Goal: Task Accomplishment & Management: Manage account settings

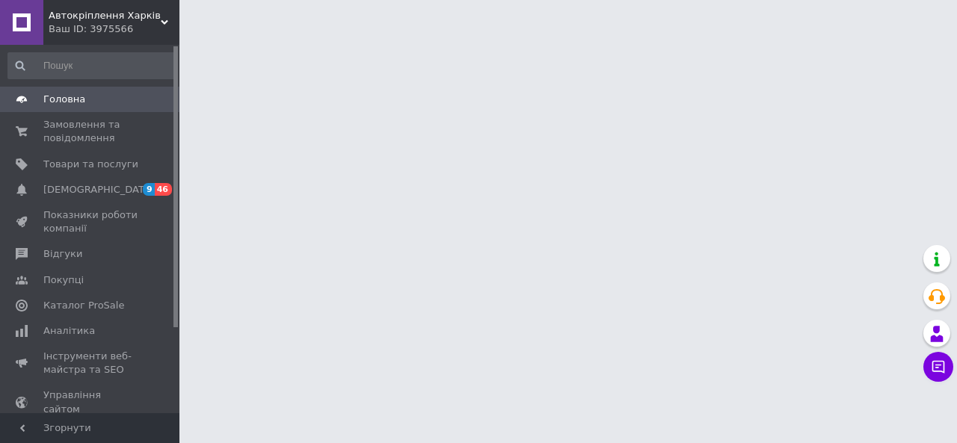
click at [100, 17] on span "Автокріплення Харків" at bounding box center [105, 15] width 112 height 13
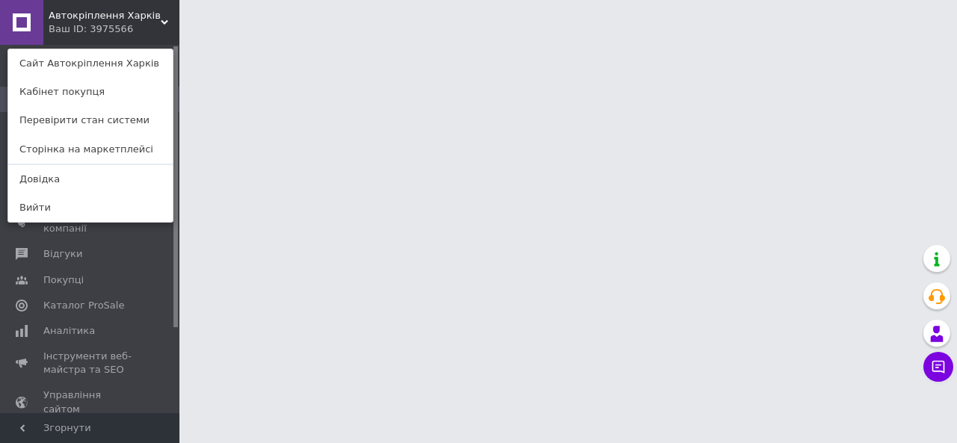
click at [287, 37] on html "Автокріплення Харків Ваш ID: 3975566 Сайт Автокріплення Харків Кабінет покупця …" at bounding box center [478, 18] width 957 height 37
click at [36, 252] on span at bounding box center [21, 254] width 43 height 13
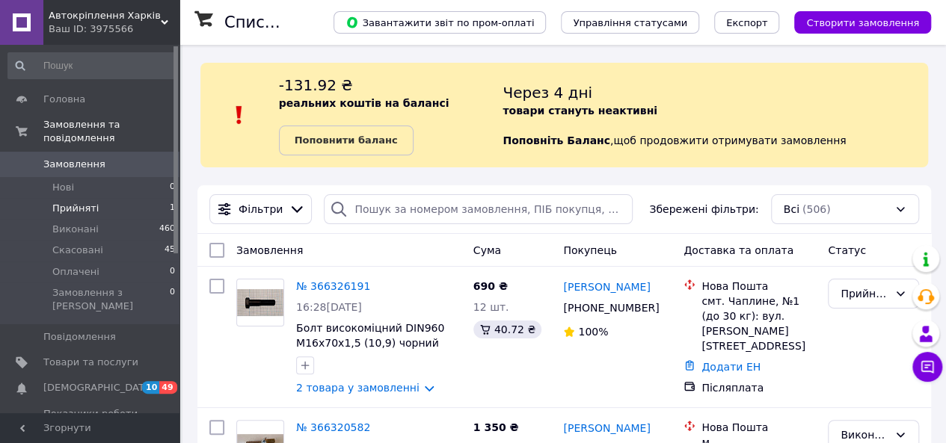
click at [69, 202] on span "Прийняті" at bounding box center [75, 208] width 46 height 13
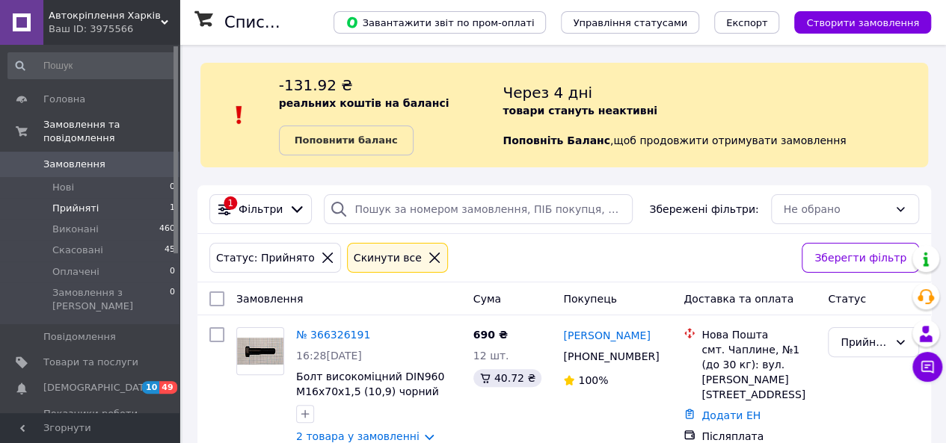
click at [71, 202] on span "Прийняті" at bounding box center [75, 208] width 46 height 13
click at [79, 244] on span "Скасовані" at bounding box center [77, 250] width 51 height 13
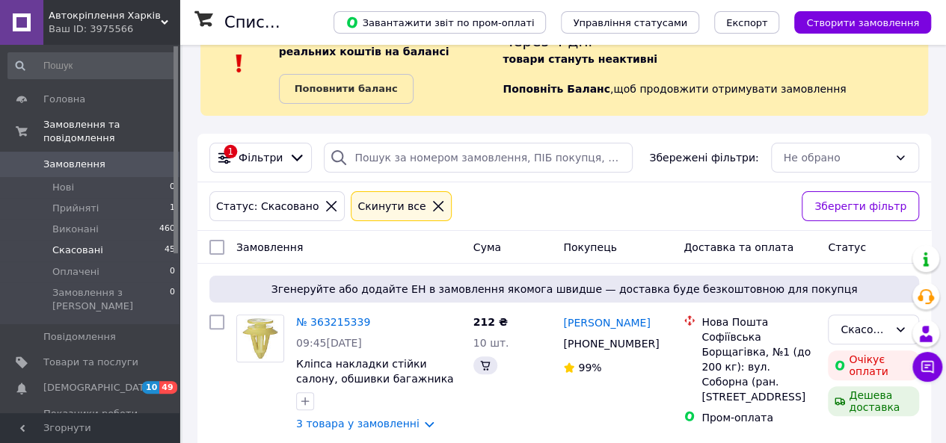
scroll to position [75, 0]
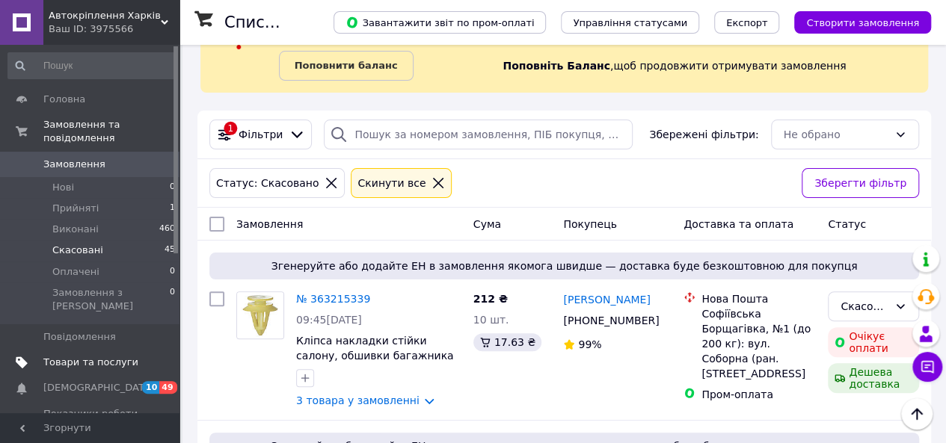
click at [95, 356] on span "Товари та послуги" at bounding box center [90, 362] width 95 height 13
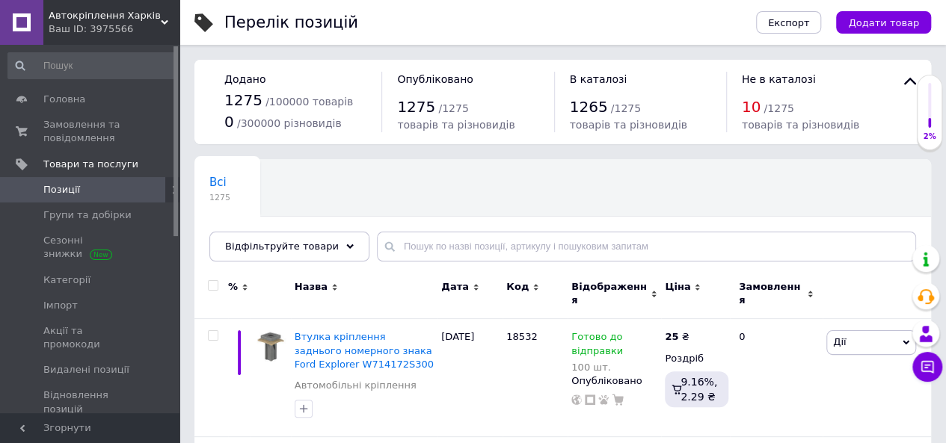
click at [70, 22] on div "Ваш ID: 3975566" at bounding box center [114, 28] width 131 height 13
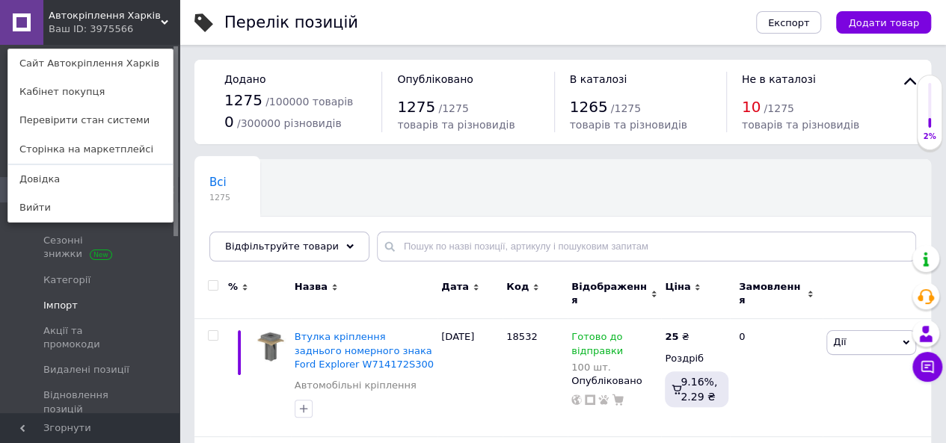
click at [144, 293] on link "Імпорт" at bounding box center [92, 305] width 184 height 25
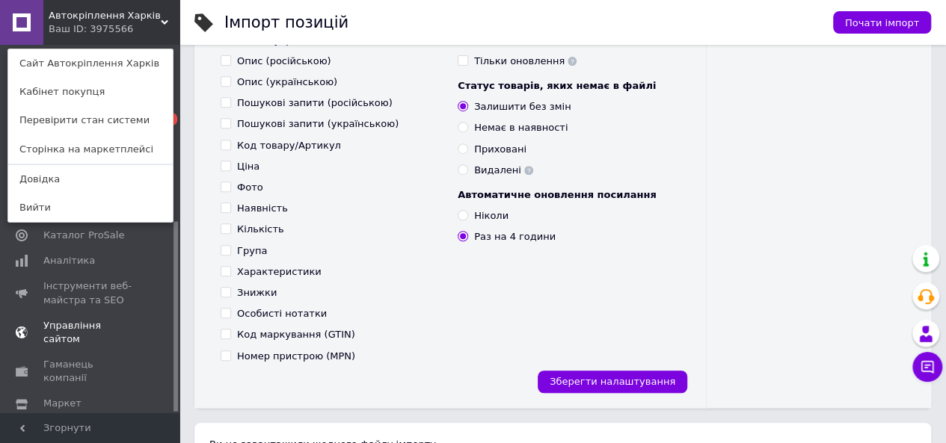
scroll to position [399, 0]
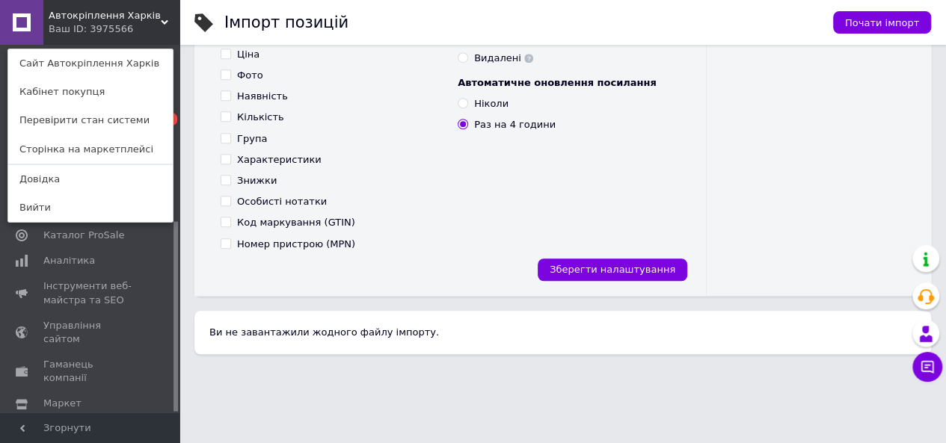
click at [90, 423] on span "Налаштування" at bounding box center [81, 429] width 76 height 13
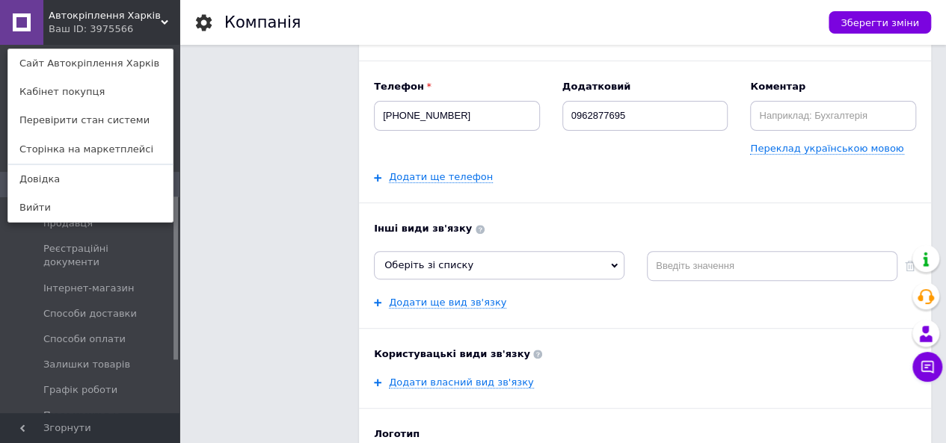
scroll to position [374, 0]
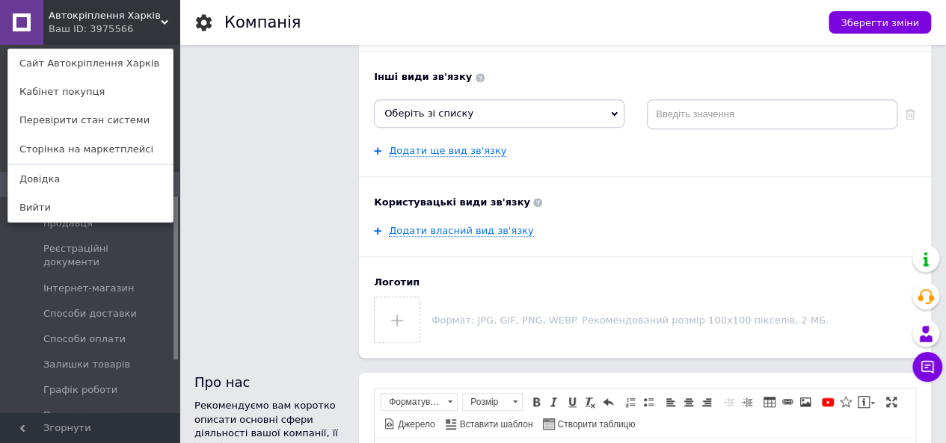
click at [510, 92] on div "Інші види зв'язку Оберіть зі списку Skype Сайт компанії Viber WhatsApp Telegram…" at bounding box center [645, 113] width 542 height 87
click at [503, 114] on span "Оберіть зі списку" at bounding box center [499, 113] width 251 height 28
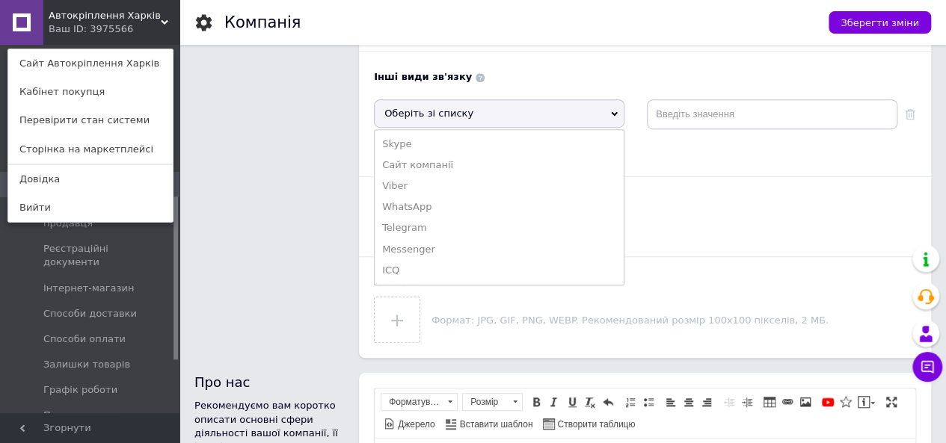
click at [501, 120] on span "Оберіть зі списку" at bounding box center [499, 113] width 251 height 28
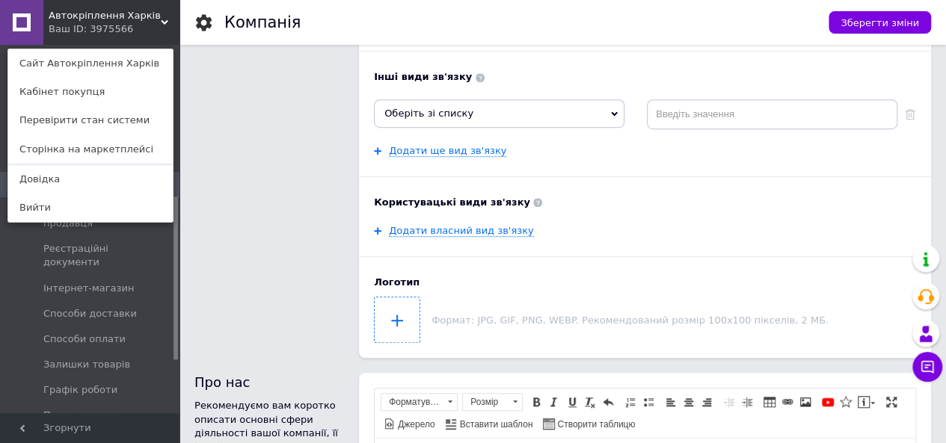
click at [396, 321] on input "file" at bounding box center [397, 320] width 45 height 45
click at [396, 320] on input "file" at bounding box center [397, 320] width 45 height 45
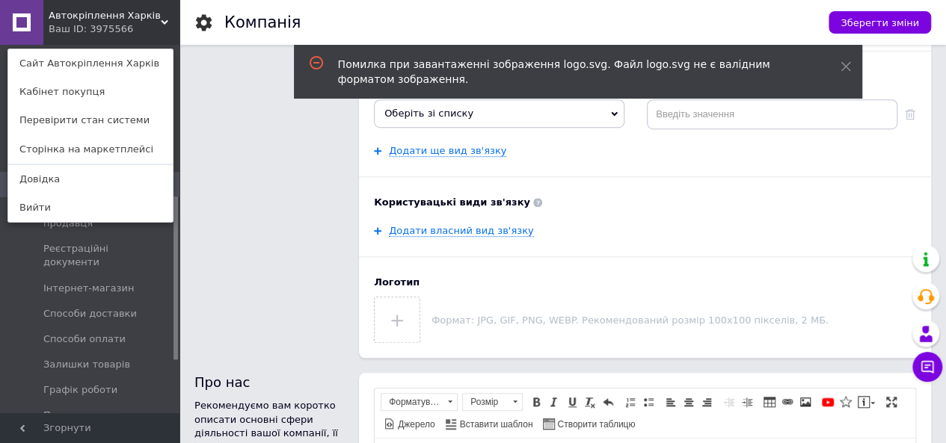
click at [310, 240] on div "Інформація про компанію Інформація відображається покупцям. Це допоможе вам збі…" at bounding box center [269, 22] width 150 height 672
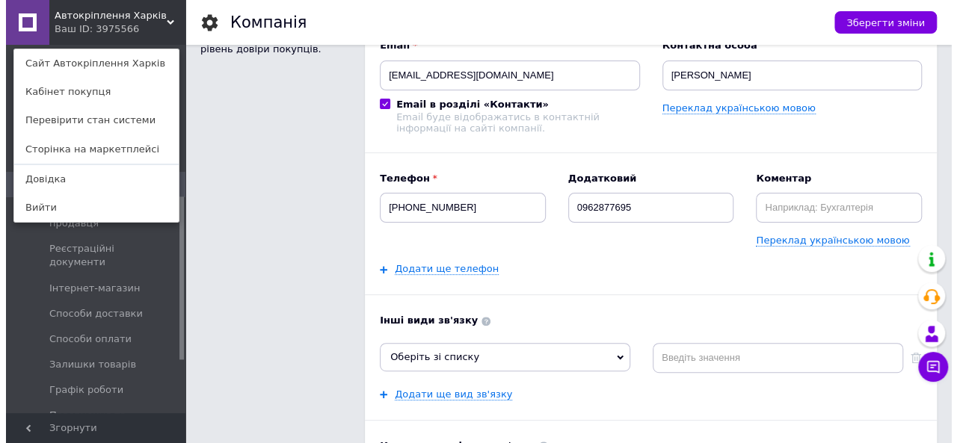
scroll to position [0, 0]
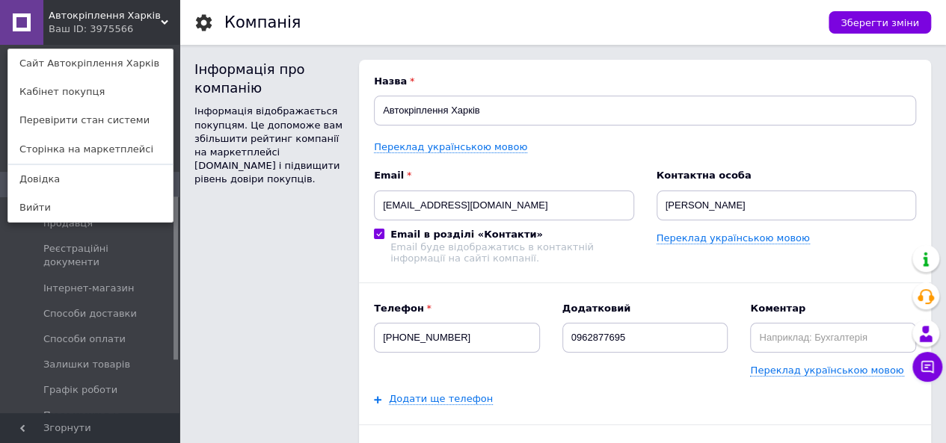
click at [211, 260] on div "Інформація про компанію Інформація відображається покупцям. Це допоможе вам збі…" at bounding box center [269, 396] width 150 height 672
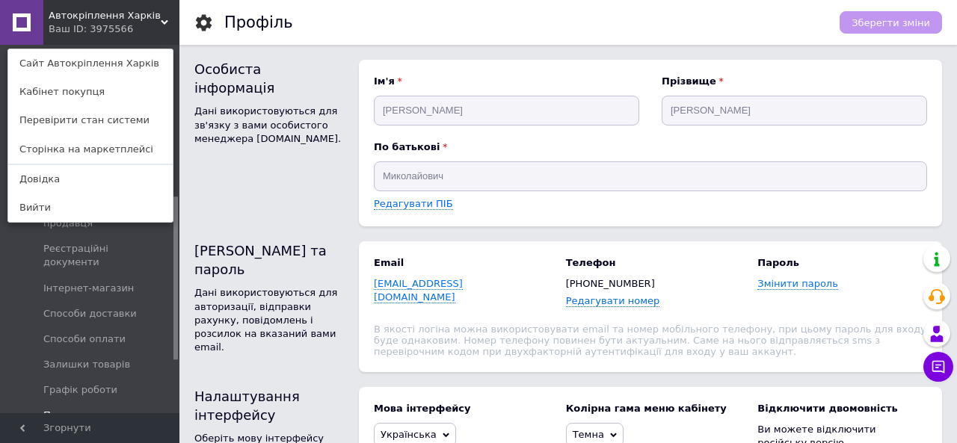
click at [76, 409] on span "Повернення та гарантія" at bounding box center [90, 422] width 95 height 27
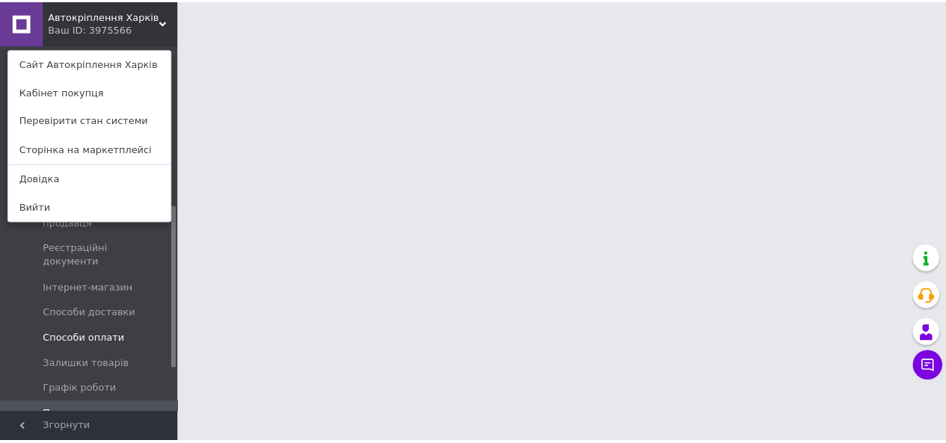
scroll to position [458, 0]
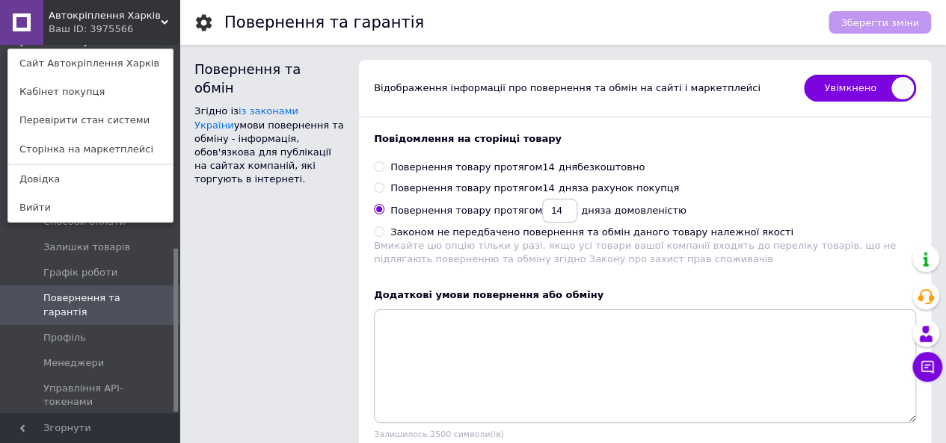
click at [316, 205] on div "Повернення та обмін Згідно із із законами України умови повернення та обміну - …" at bounding box center [269, 336] width 165 height 569
click at [123, 26] on div "Автокріплення Харків Ваш ID: 3975566 Сайт Автокріплення Харків Кабінет покупця …" at bounding box center [89, 22] width 179 height 45
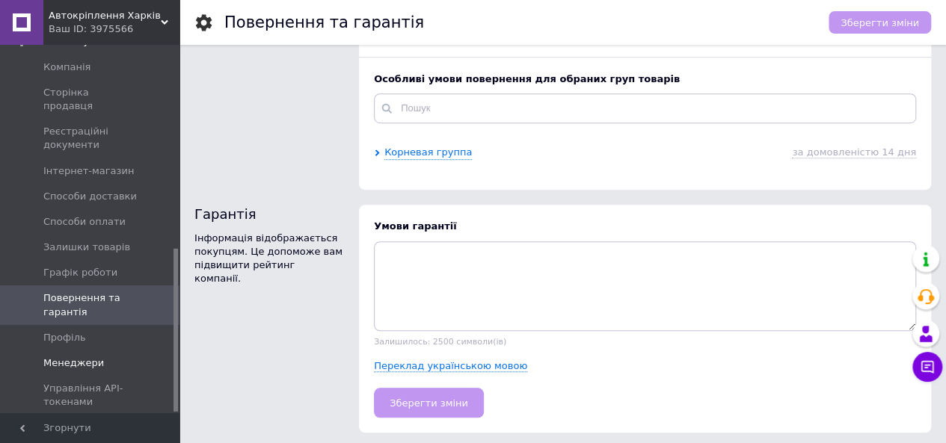
click at [71, 357] on span "Менеджери" at bounding box center [73, 363] width 61 height 13
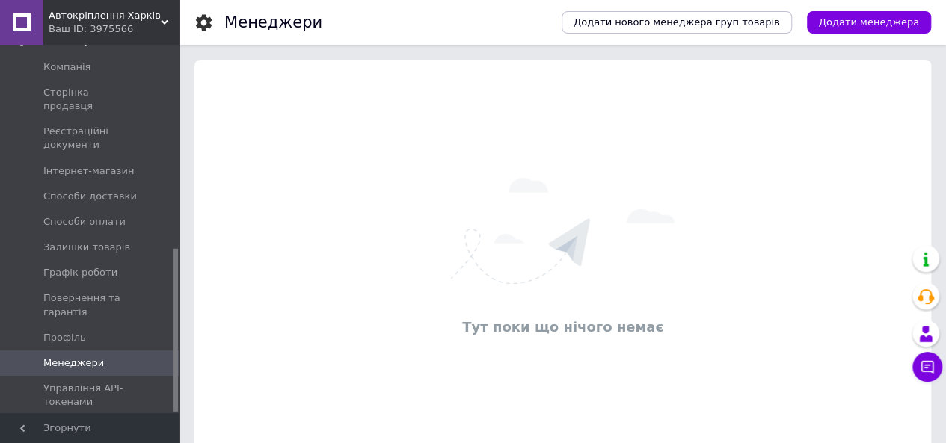
click at [866, 10] on div "Додати нового менеджера груп товарів Додати менеджера" at bounding box center [731, 22] width 399 height 45
click at [861, 20] on span "Додати менеджера" at bounding box center [869, 22] width 100 height 13
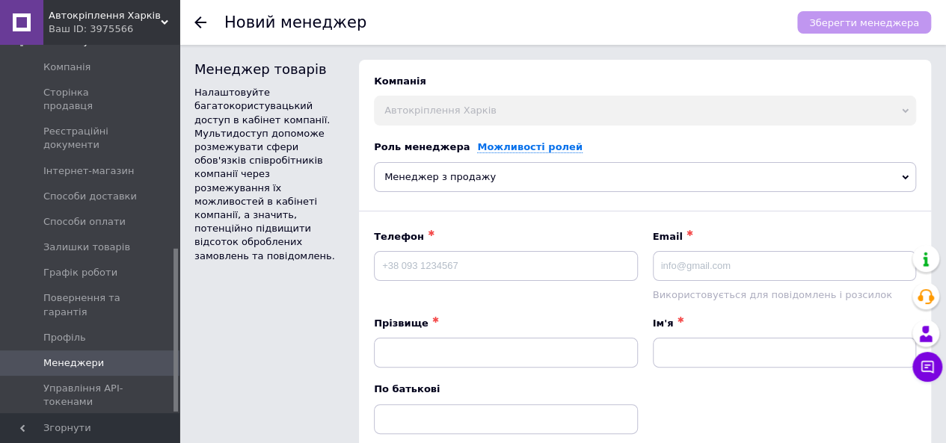
click at [508, 176] on span "Менеджер з продажу" at bounding box center [645, 177] width 542 height 30
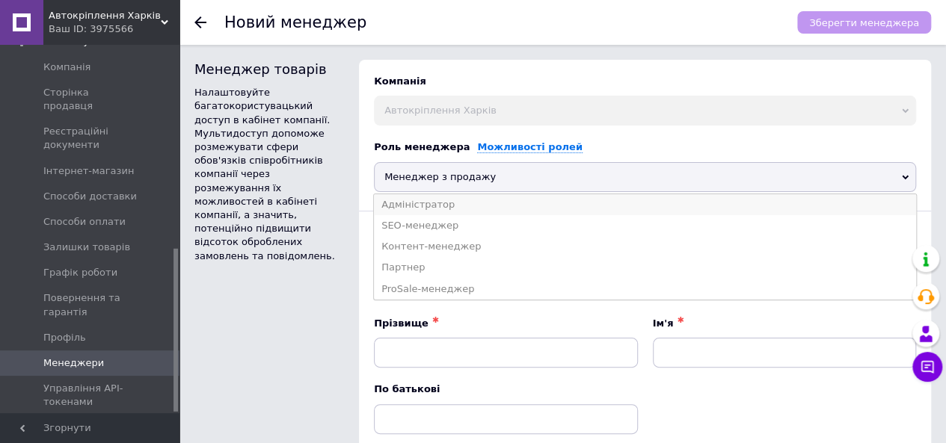
click at [453, 206] on li "Адміністратор" at bounding box center [645, 204] width 542 height 21
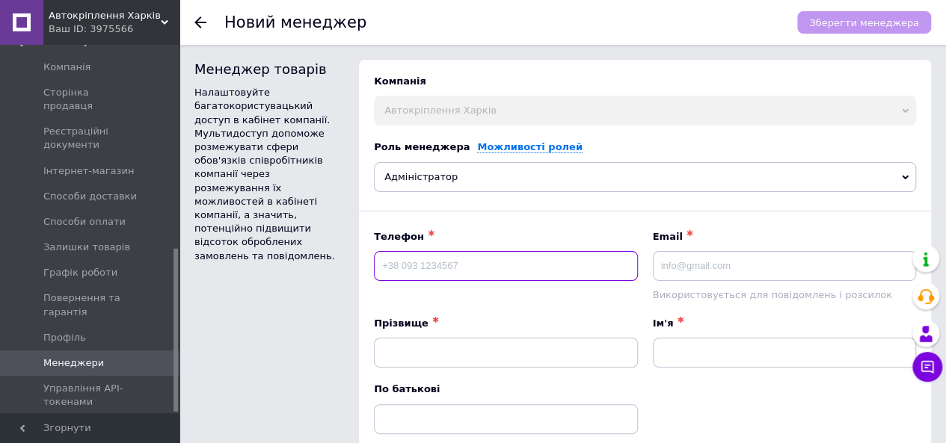
click at [453, 271] on input at bounding box center [506, 266] width 264 height 30
type input "+380963309633"
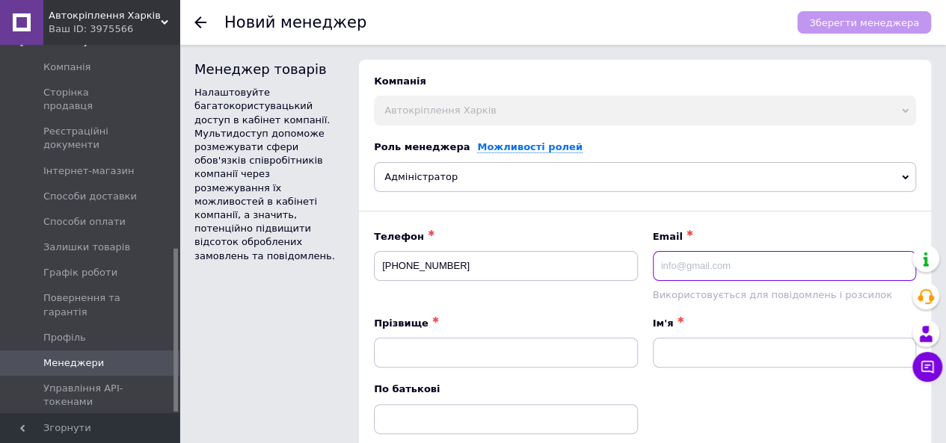
click at [686, 265] on input at bounding box center [785, 266] width 264 height 30
type input "Ш"
type input "Iol7@ukr.net"
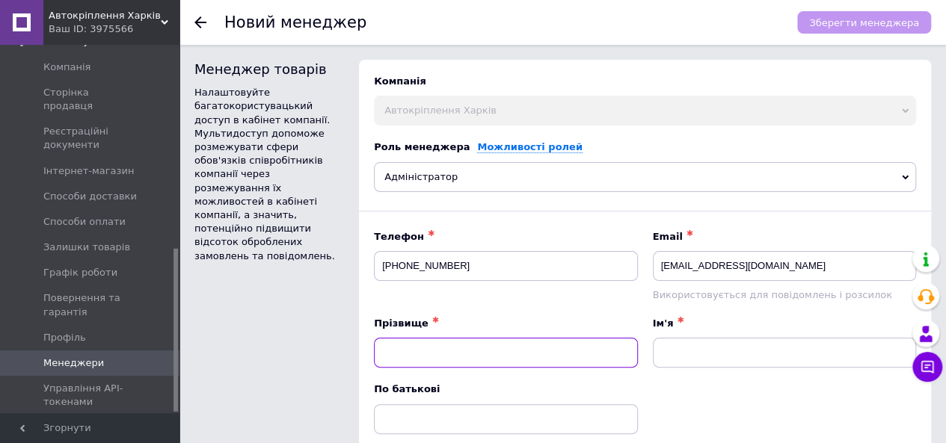
click at [543, 342] on input at bounding box center [506, 353] width 264 height 30
type input "Шевчук"
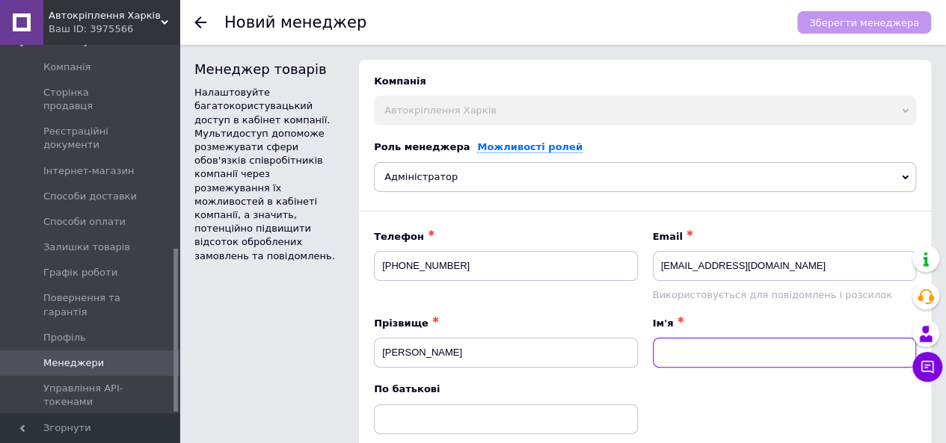
click at [672, 343] on input at bounding box center [785, 353] width 264 height 30
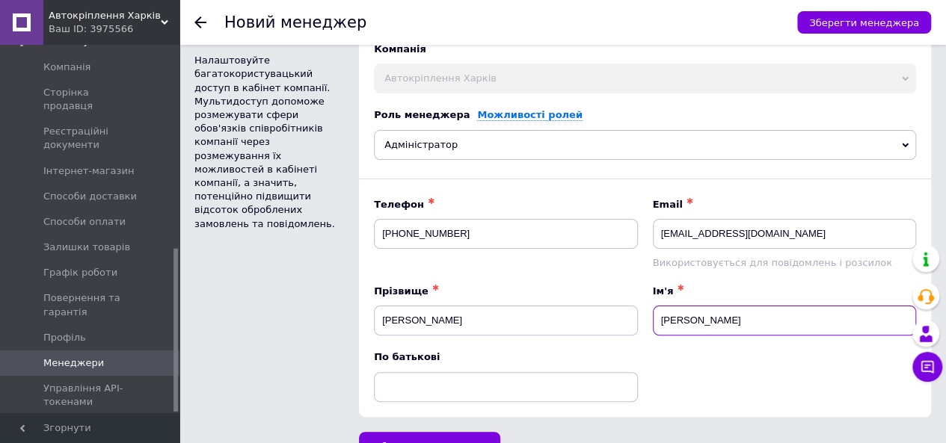
scroll to position [62, 0]
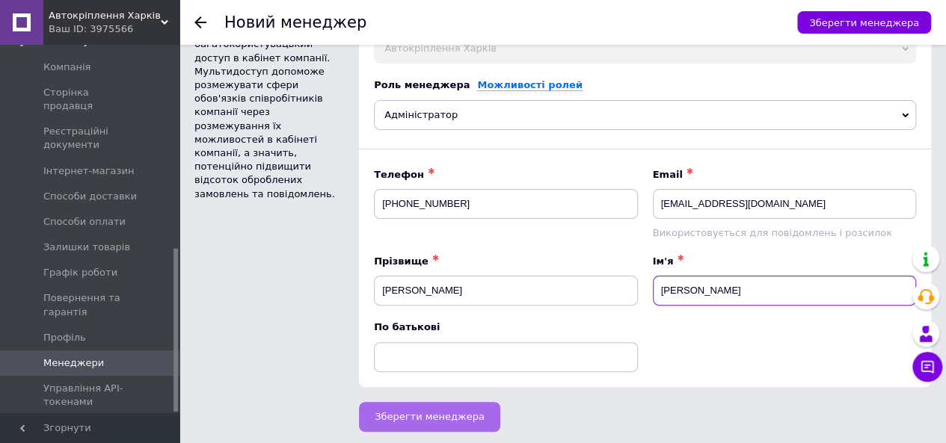
type input "Ольга"
click at [413, 413] on span "Зберегти менеджера" at bounding box center [430, 416] width 110 height 11
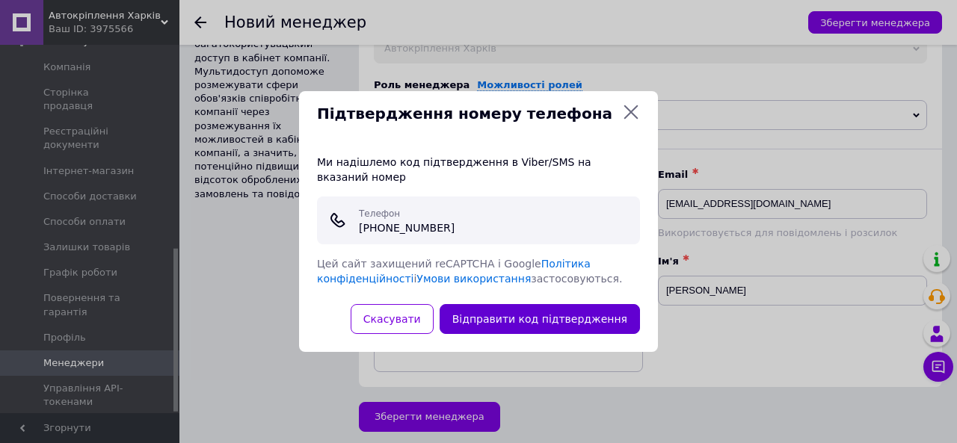
click at [527, 304] on button "Відправити код підтвердження" at bounding box center [540, 319] width 200 height 30
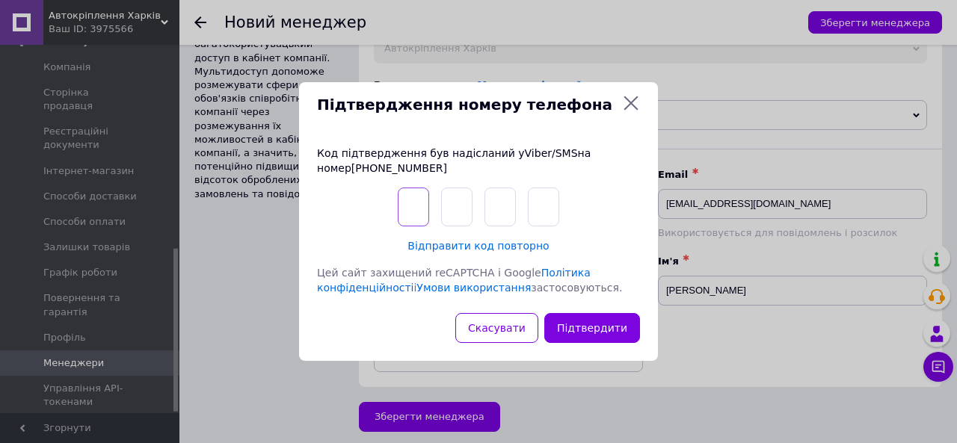
click at [410, 196] on input "text" at bounding box center [413, 207] width 31 height 39
click at [630, 102] on icon at bounding box center [631, 103] width 14 height 14
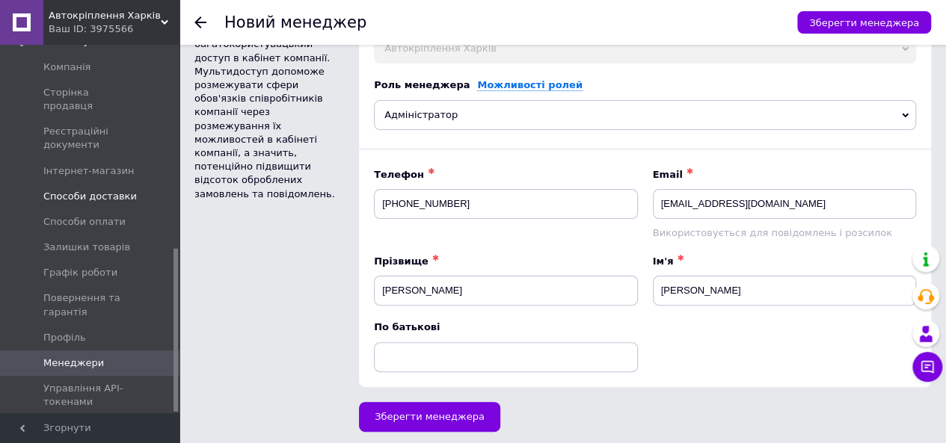
click at [78, 190] on span "Способи доставки" at bounding box center [89, 196] width 93 height 13
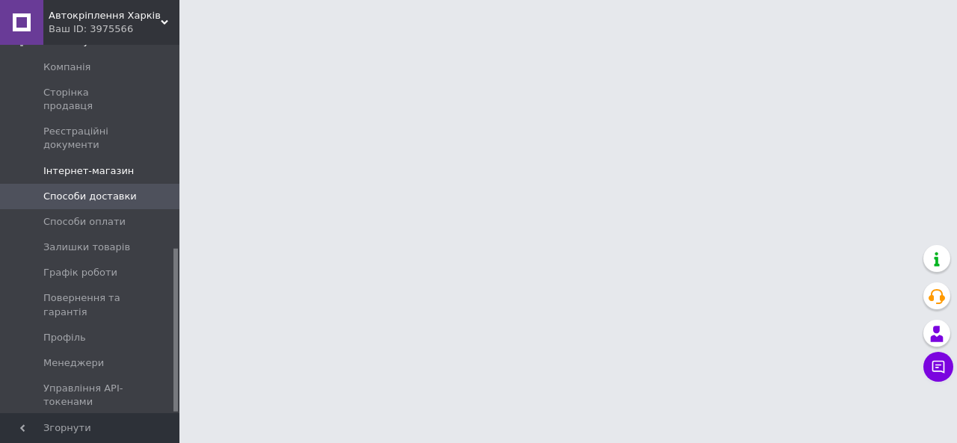
click at [61, 165] on span "Інтернет-магазин" at bounding box center [88, 171] width 90 height 13
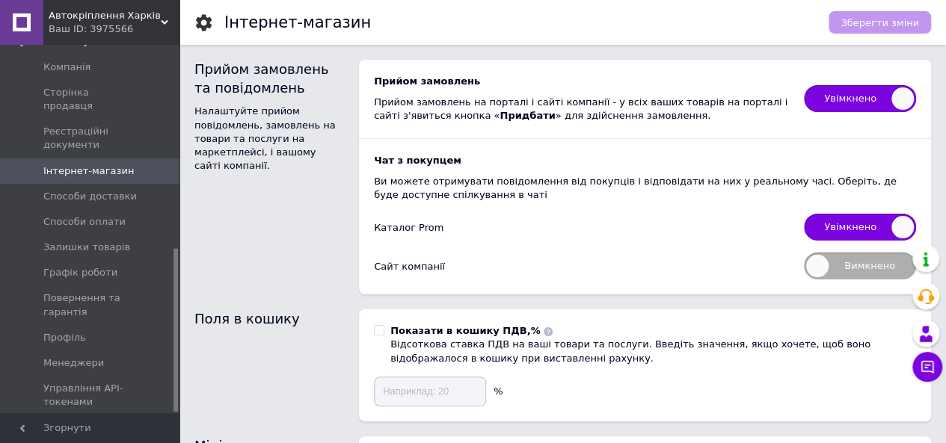
click at [96, 25] on div "Ваш ID: 3975566" at bounding box center [114, 28] width 131 height 13
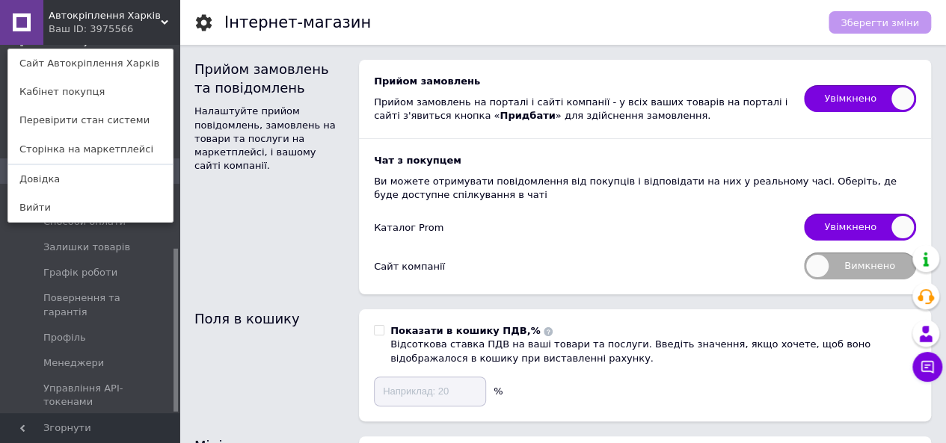
click at [96, 21] on span "Автокріплення Харків" at bounding box center [105, 15] width 112 height 13
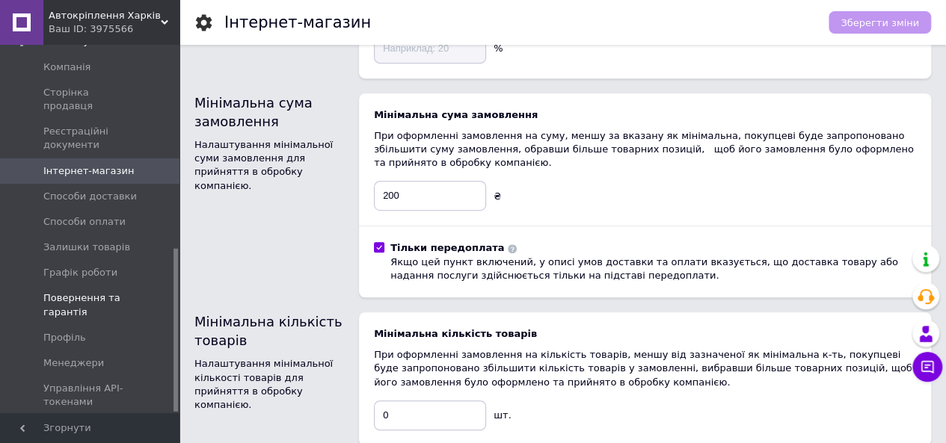
scroll to position [449, 0]
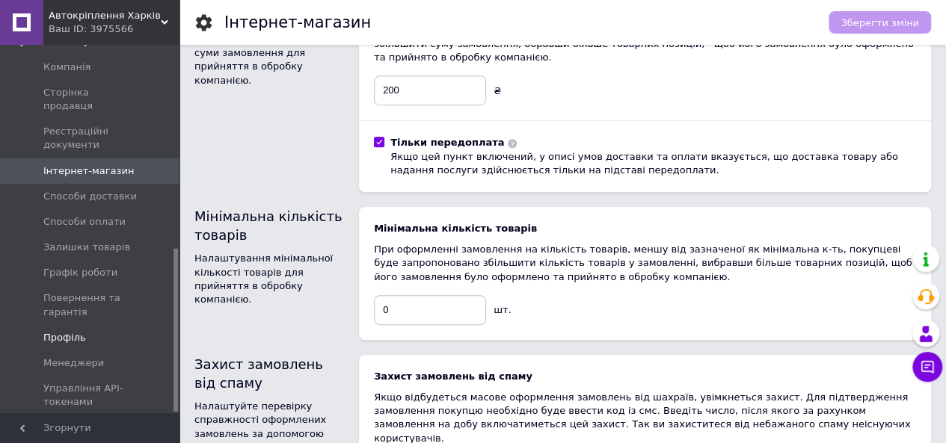
click at [63, 331] on span "Профіль" at bounding box center [64, 337] width 43 height 13
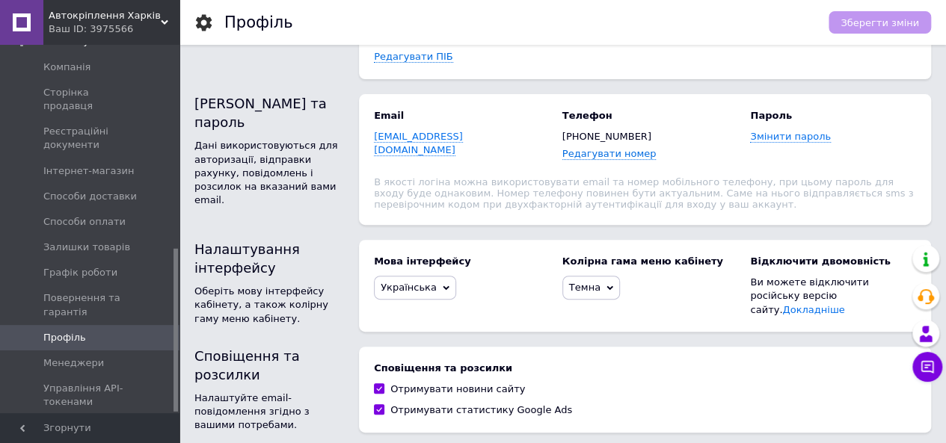
scroll to position [150, 0]
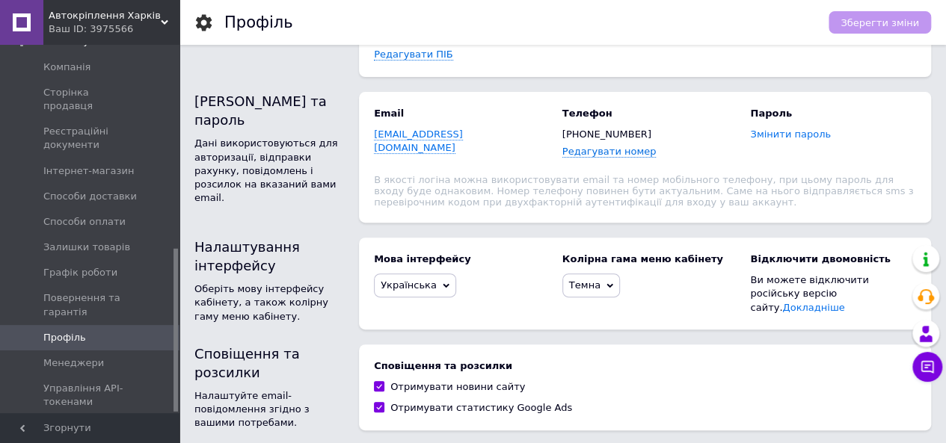
click at [770, 137] on span "Змінити пароль" at bounding box center [790, 135] width 81 height 12
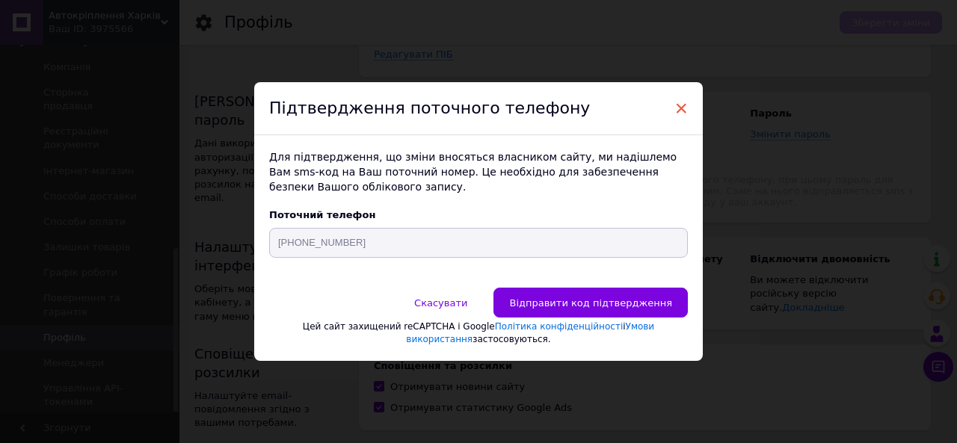
click at [679, 108] on span "×" at bounding box center [681, 108] width 13 height 25
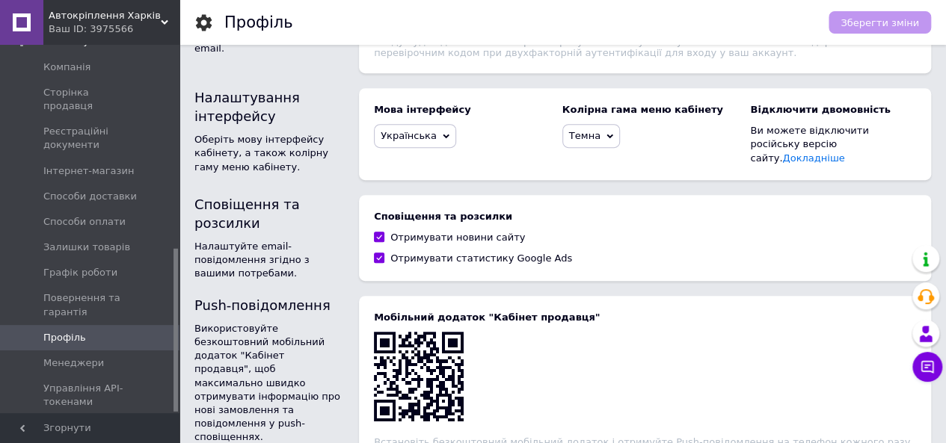
scroll to position [419, 0]
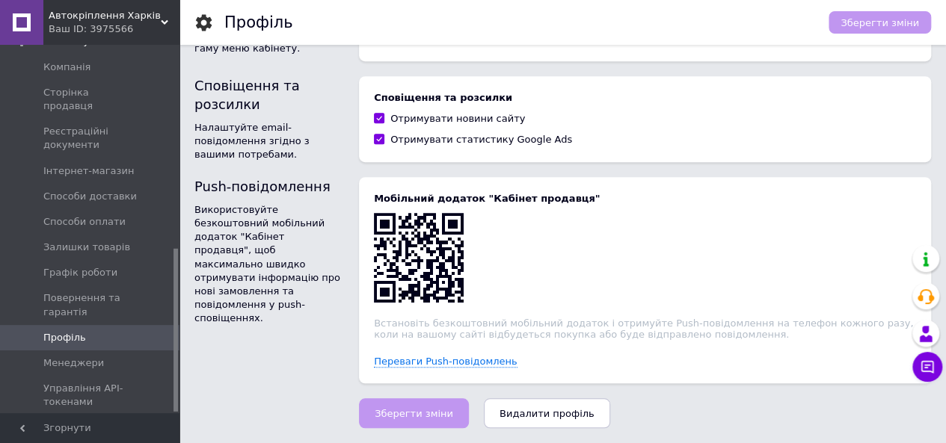
click at [689, 239] on div "Мобільний додаток "Кабінет продавця" Встановіть безкоштовний мобільний додаток …" at bounding box center [645, 280] width 542 height 176
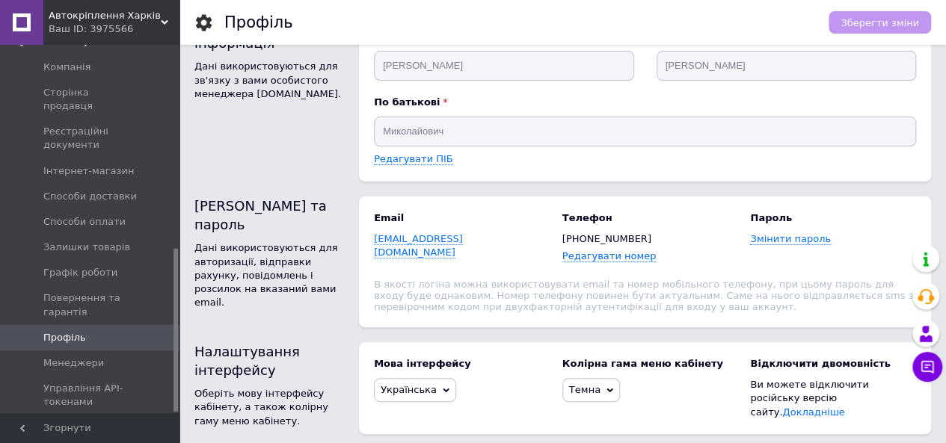
scroll to position [0, 0]
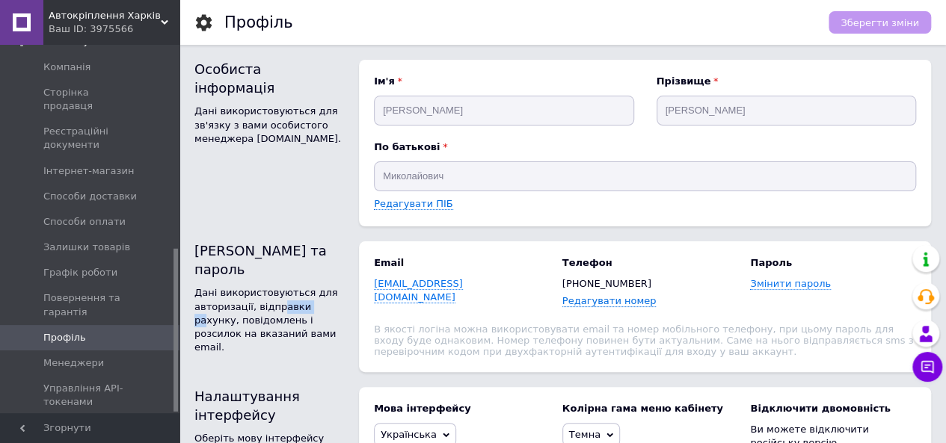
drag, startPoint x: 272, startPoint y: 288, endPoint x: 290, endPoint y: 289, distance: 18.0
click at [295, 289] on div "Дані використовуються для авторизації, відправки рахунку, повідомлень і розсило…" at bounding box center [269, 320] width 150 height 68
drag, startPoint x: 216, startPoint y: 307, endPoint x: 232, endPoint y: 304, distance: 16.0
click at [232, 304] on div "Дані використовуються для авторизації, відправки рахунку, повідомлень і розсило…" at bounding box center [269, 320] width 150 height 68
drag, startPoint x: 231, startPoint y: 92, endPoint x: 248, endPoint y: 92, distance: 17.2
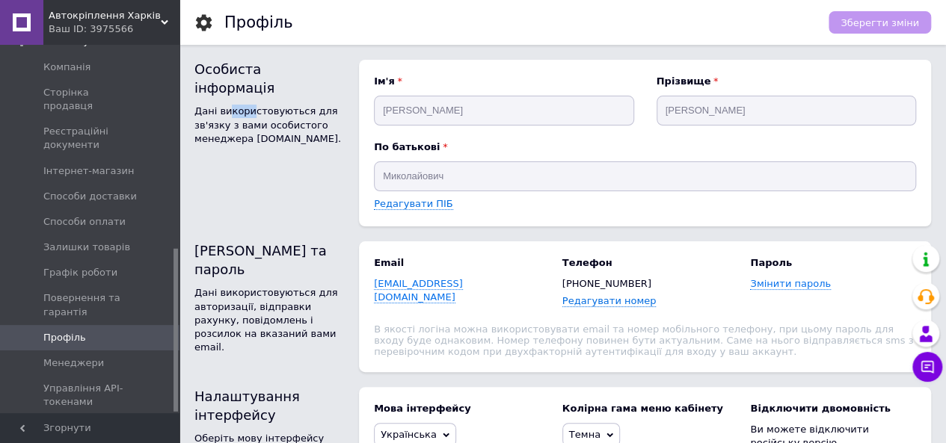
click at [248, 105] on div "Дані використовуються для зв'язку з вами особистого менеджера prom.ua." at bounding box center [269, 125] width 150 height 41
drag, startPoint x: 262, startPoint y: 278, endPoint x: 233, endPoint y: 285, distance: 29.2
click at [251, 286] on div "Дані використовуються для авторизації, відправки рахунку, повідомлень і розсило…" at bounding box center [269, 320] width 150 height 68
click at [275, 289] on div "Дані використовуються для авторизації, відправки рахунку, повідомлень і розсило…" at bounding box center [269, 320] width 150 height 68
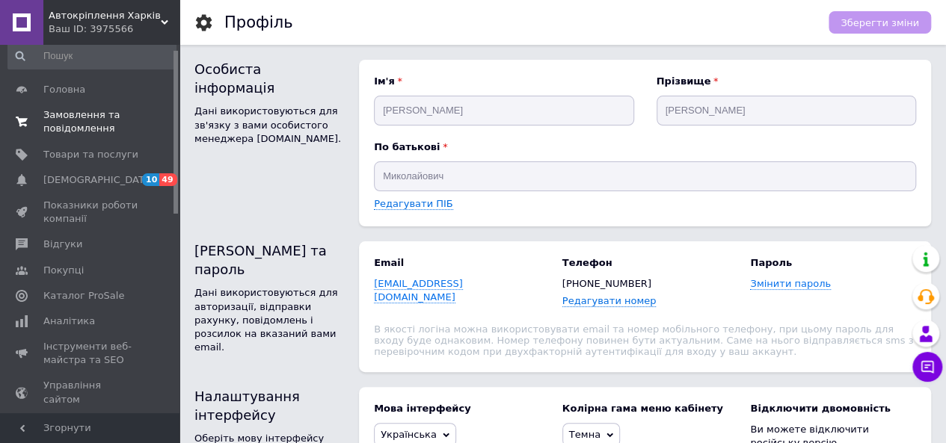
click at [76, 123] on span "Замовлення та повідомлення" at bounding box center [90, 121] width 95 height 27
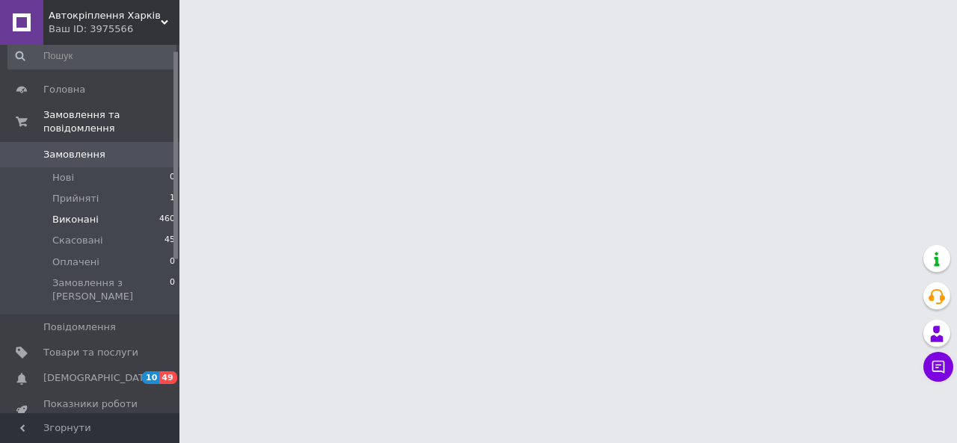
click at [71, 209] on li "Виконані 460" at bounding box center [92, 219] width 184 height 21
click at [67, 147] on link "Замовлення 0" at bounding box center [92, 154] width 184 height 25
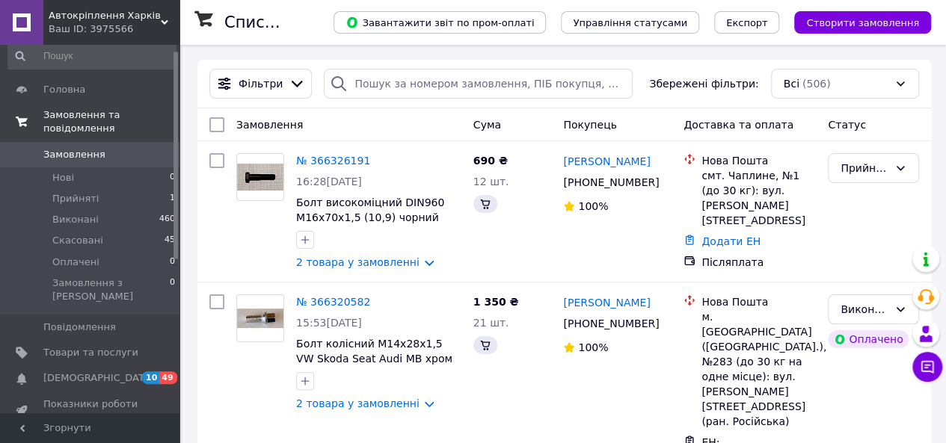
click at [90, 117] on span "Замовлення та повідомлення" at bounding box center [111, 121] width 136 height 27
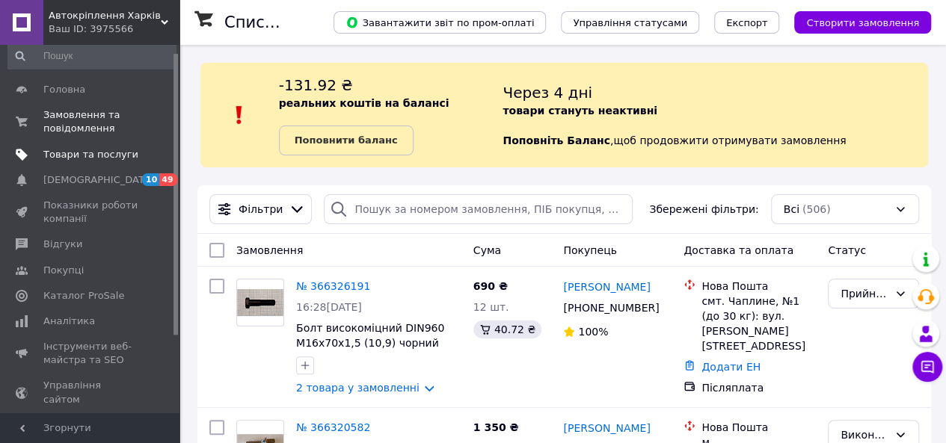
click at [84, 148] on span "Товари та послуги" at bounding box center [90, 154] width 95 height 13
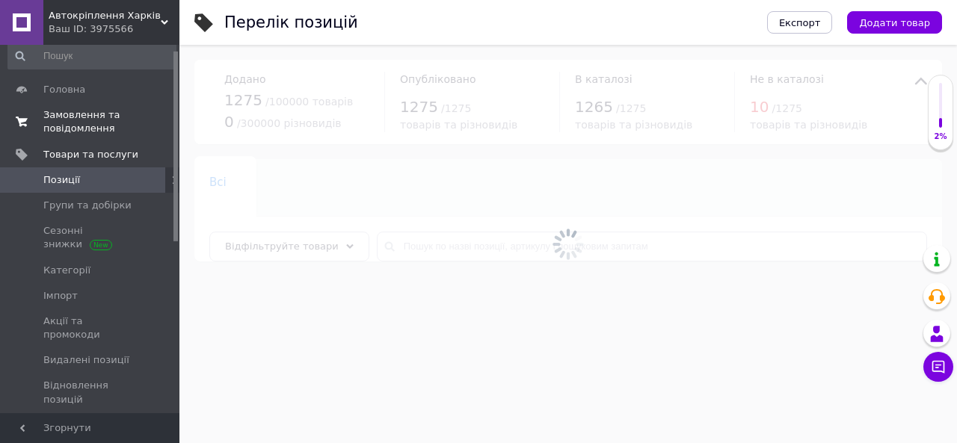
click at [85, 122] on span "Замовлення та повідомлення" at bounding box center [90, 121] width 95 height 27
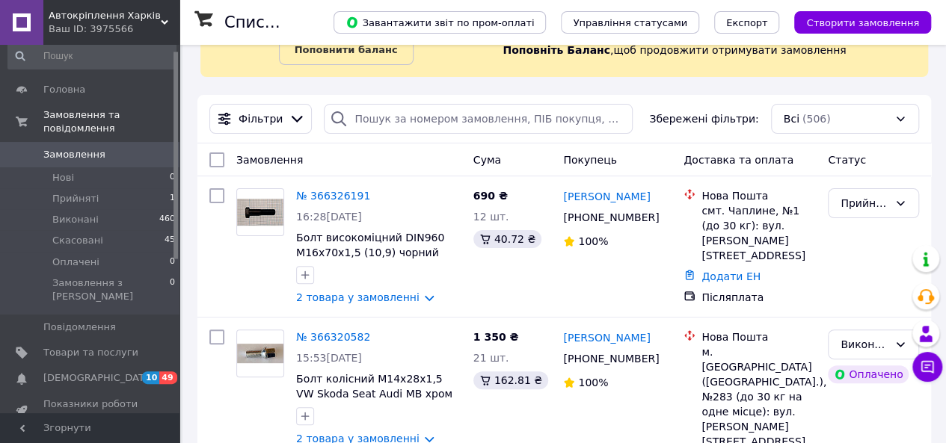
scroll to position [224, 0]
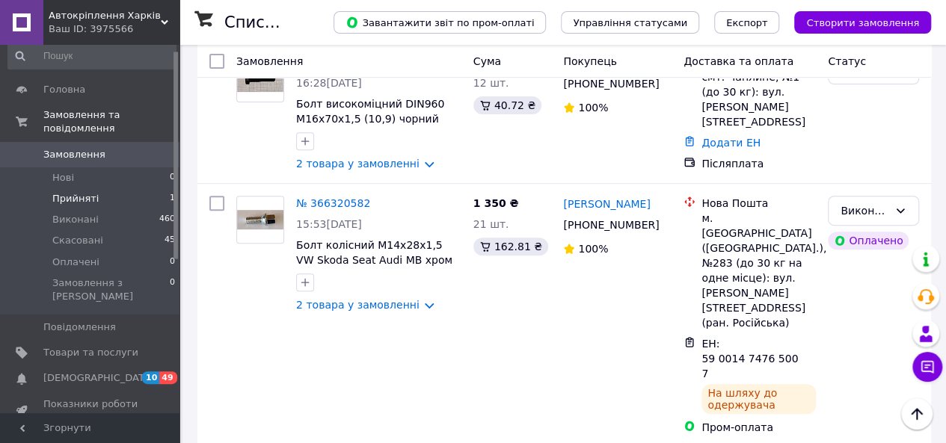
click at [86, 192] on span "Прийняті" at bounding box center [75, 198] width 46 height 13
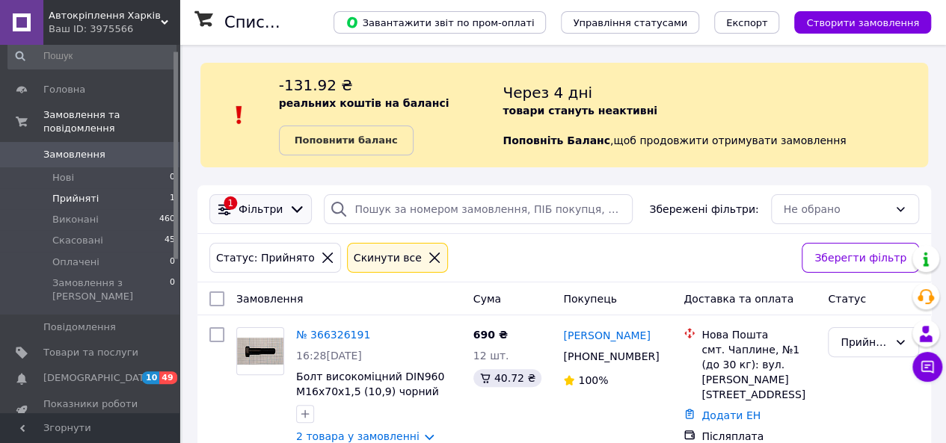
click at [243, 207] on span "Фільтри" at bounding box center [261, 209] width 44 height 15
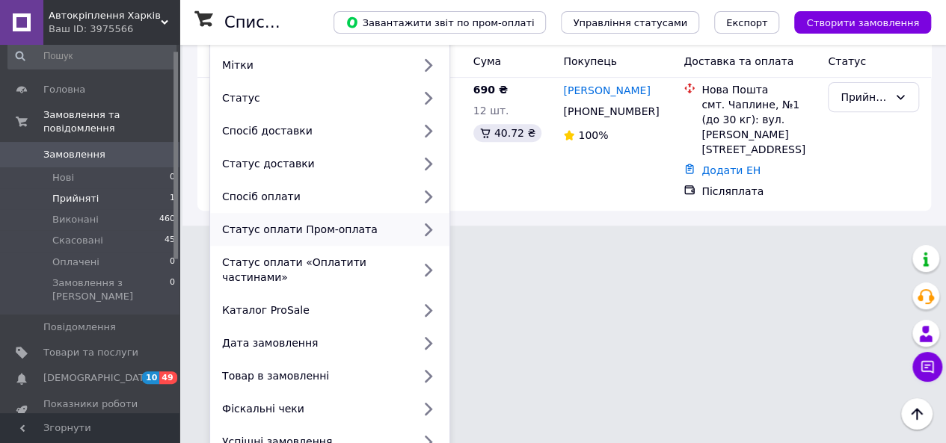
scroll to position [246, 0]
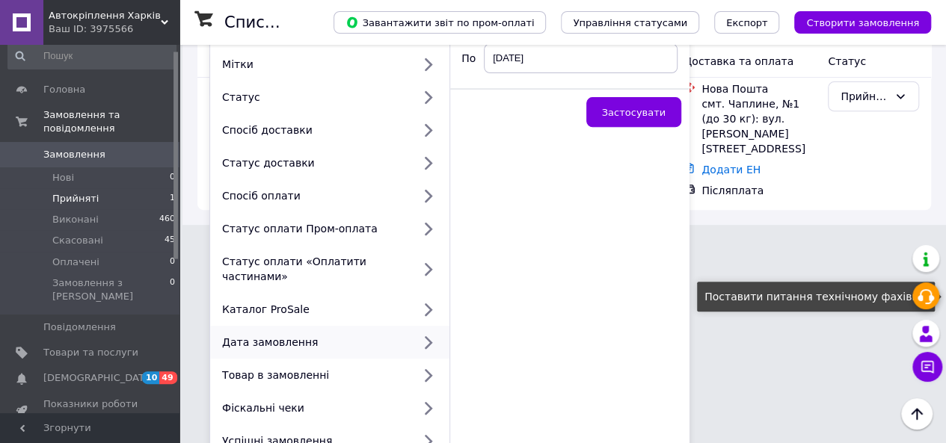
click at [784, 310] on div "Поставити питання технічному фахівцю" at bounding box center [816, 297] width 238 height 30
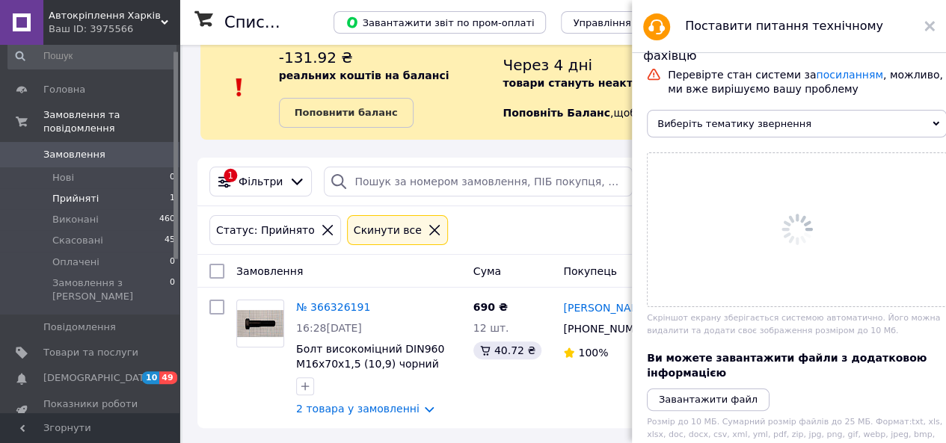
scroll to position [28, 0]
click at [933, 25] on icon at bounding box center [929, 26] width 10 height 10
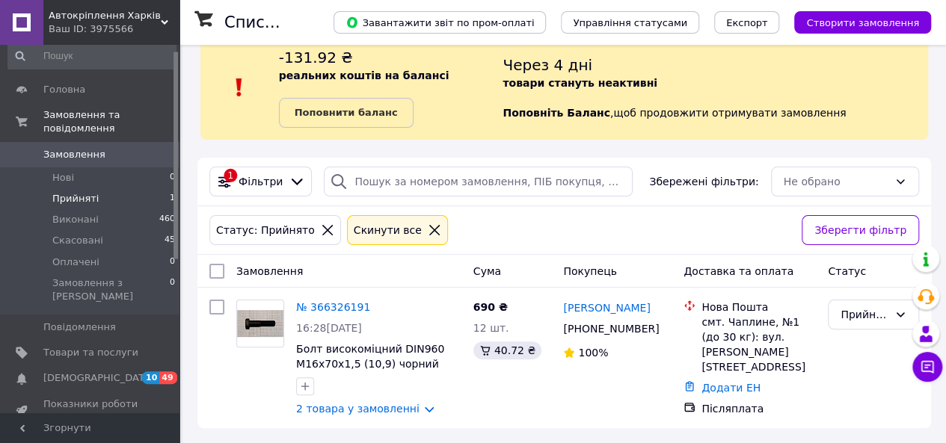
click at [59, 192] on span "Прийняті" at bounding box center [75, 198] width 46 height 13
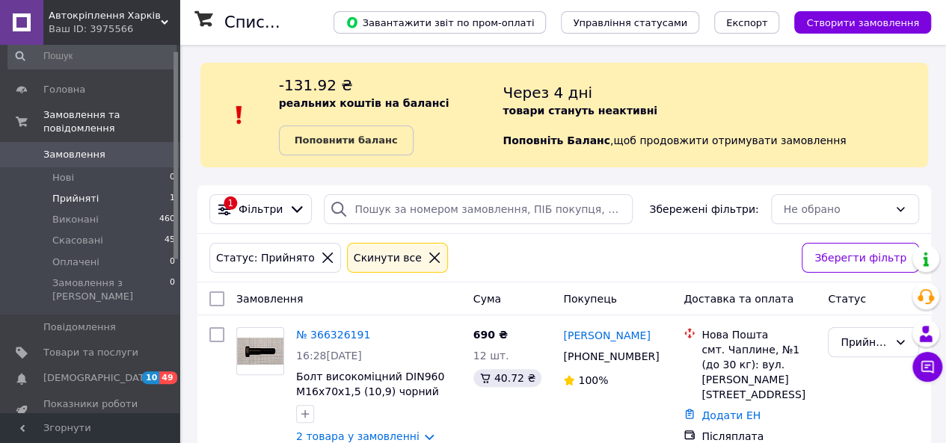
click at [82, 192] on span "Прийняті" at bounding box center [75, 198] width 46 height 13
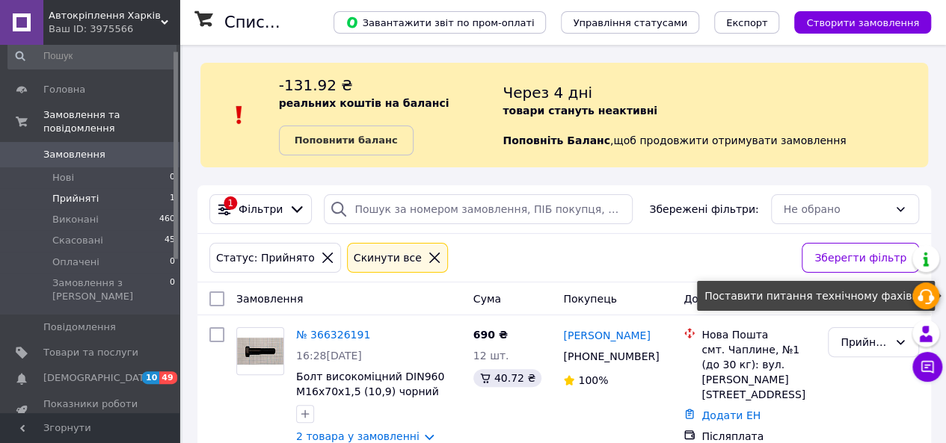
click at [919, 294] on icon at bounding box center [926, 297] width 18 height 18
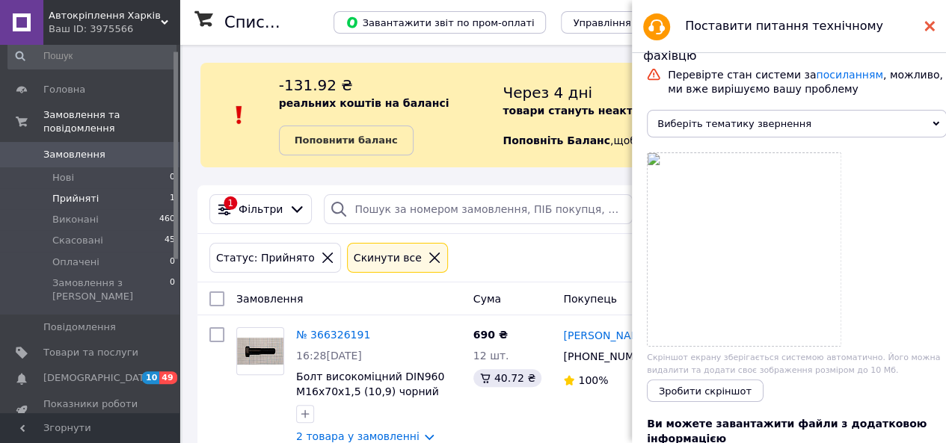
click at [927, 29] on use at bounding box center [929, 26] width 10 height 10
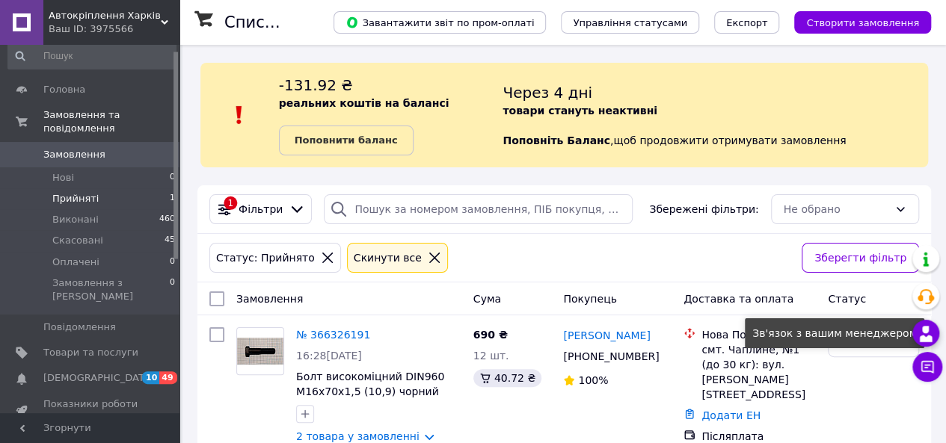
click at [923, 336] on icon at bounding box center [926, 334] width 18 height 18
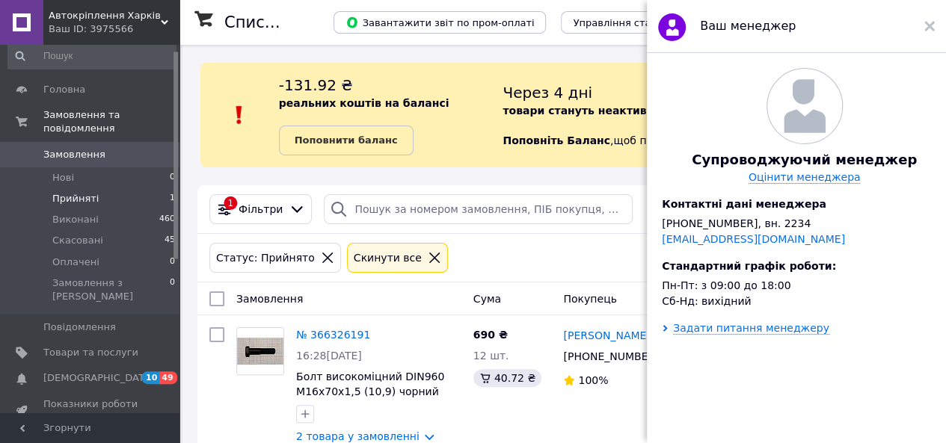
click at [749, 335] on div "Задати питання менеджеру" at bounding box center [751, 328] width 156 height 13
click at [927, 31] on icon at bounding box center [929, 26] width 10 height 10
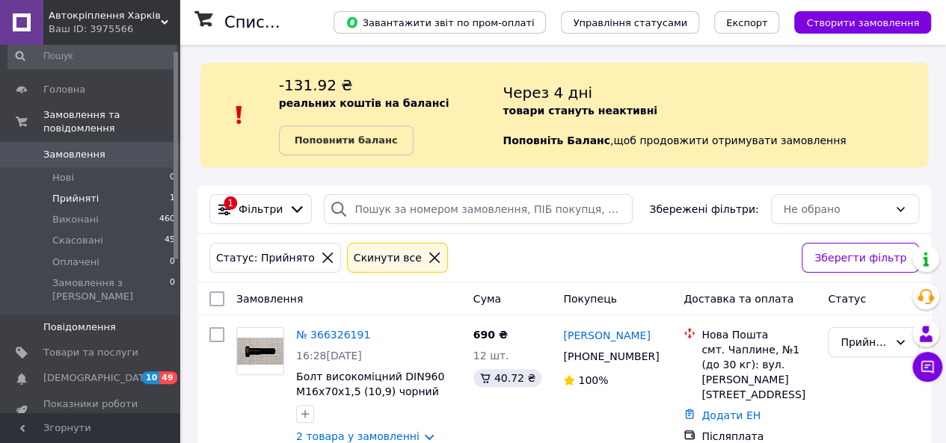
click at [99, 321] on span "Повідомлення" at bounding box center [79, 327] width 73 height 13
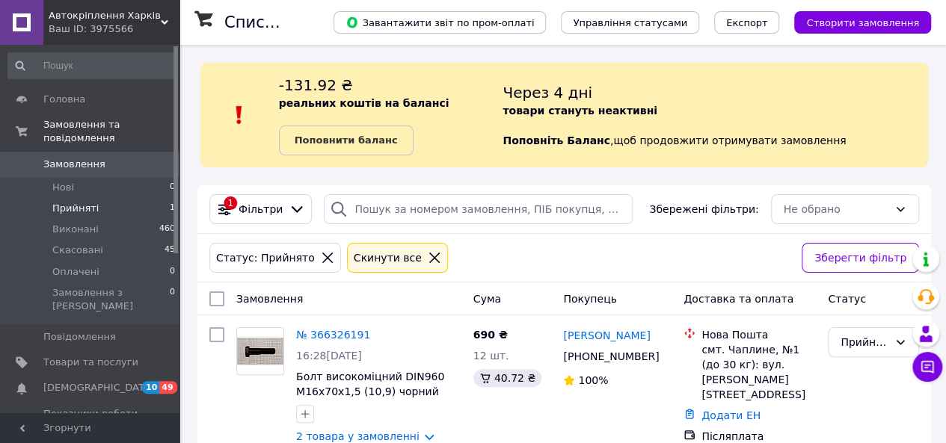
click at [80, 202] on span "Прийняті" at bounding box center [75, 208] width 46 height 13
drag, startPoint x: 58, startPoint y: 189, endPoint x: 57, endPoint y: 197, distance: 7.6
click at [57, 202] on span "Прийняті" at bounding box center [75, 208] width 46 height 13
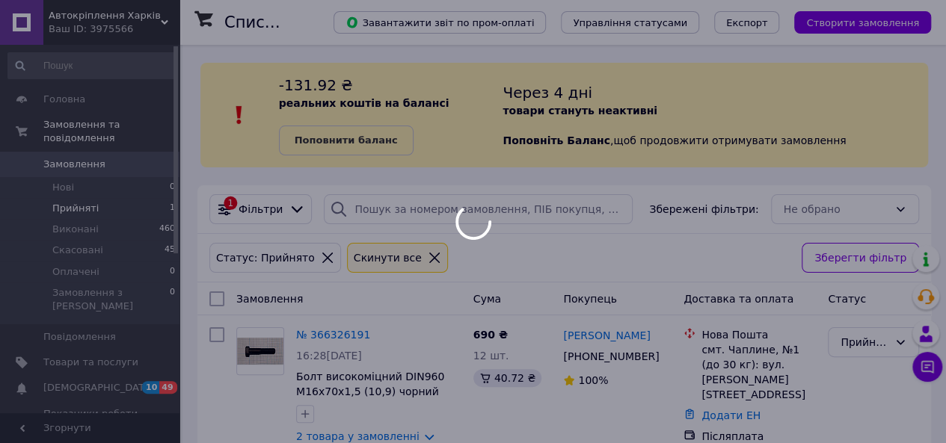
click at [57, 197] on body "Автокріплення Харків Ваш ID: 3975566 Сайт Автокріплення Харків Кабінет покупця …" at bounding box center [473, 235] width 946 height 471
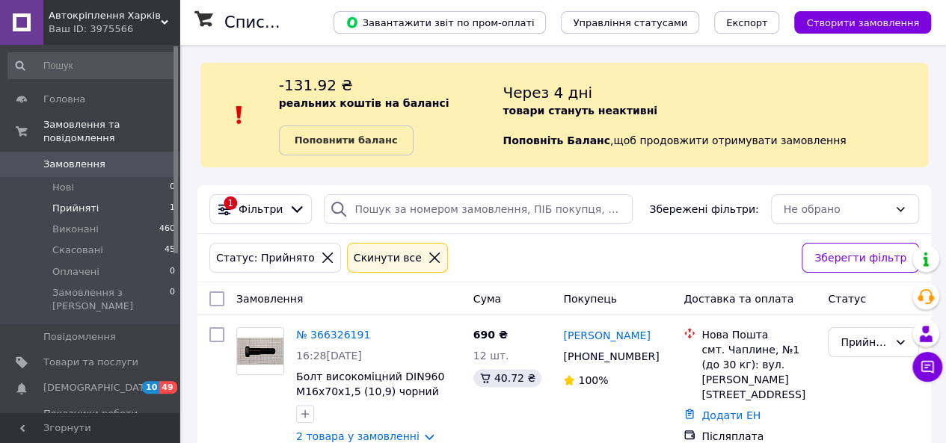
scroll to position [28, 0]
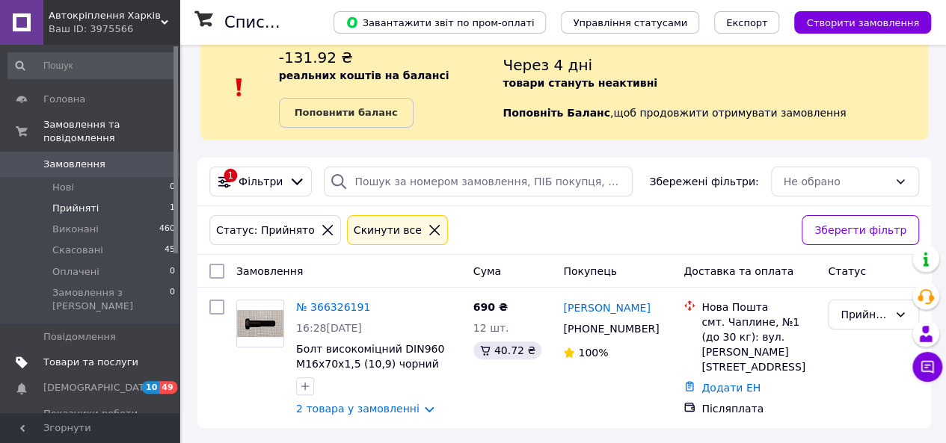
click at [54, 356] on span "Товари та послуги" at bounding box center [90, 362] width 95 height 13
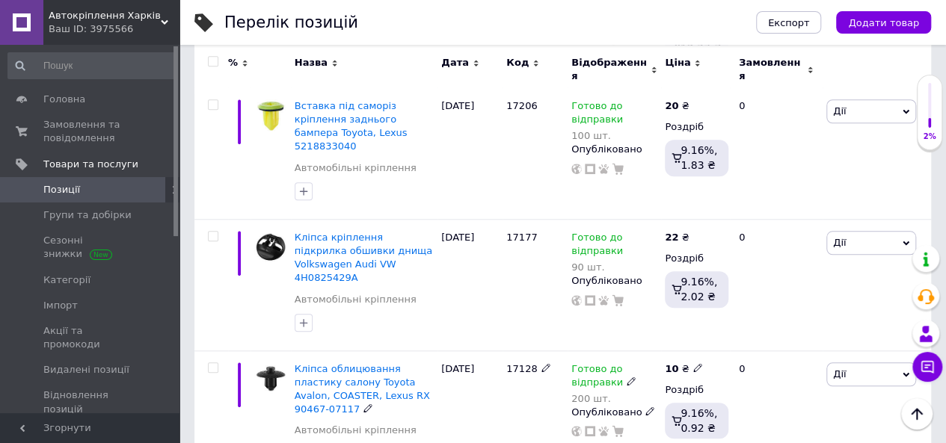
scroll to position [598, 0]
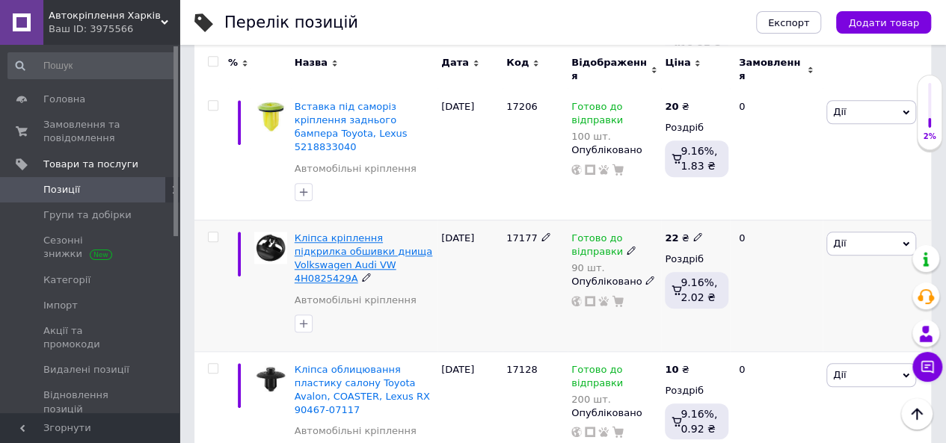
click at [357, 233] on span "Кліпса кріплення підкрилка обшивки днища Volkswagen Audi VW 4H0825429A" at bounding box center [364, 259] width 138 height 52
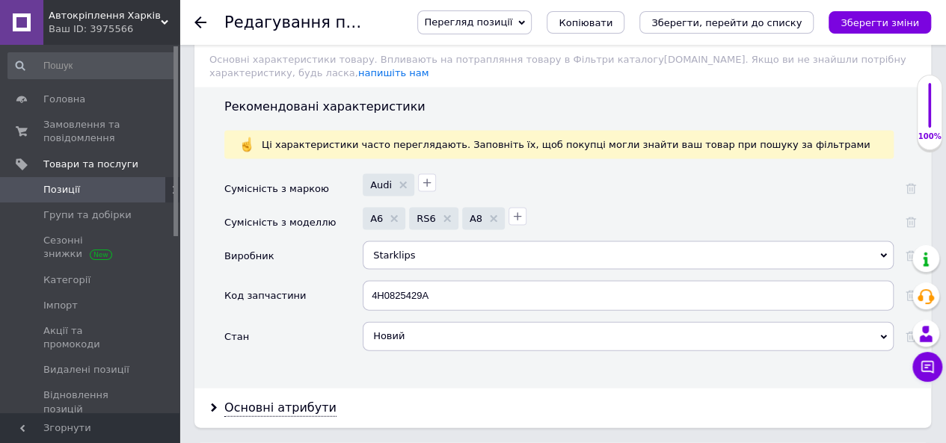
scroll to position [1421, 0]
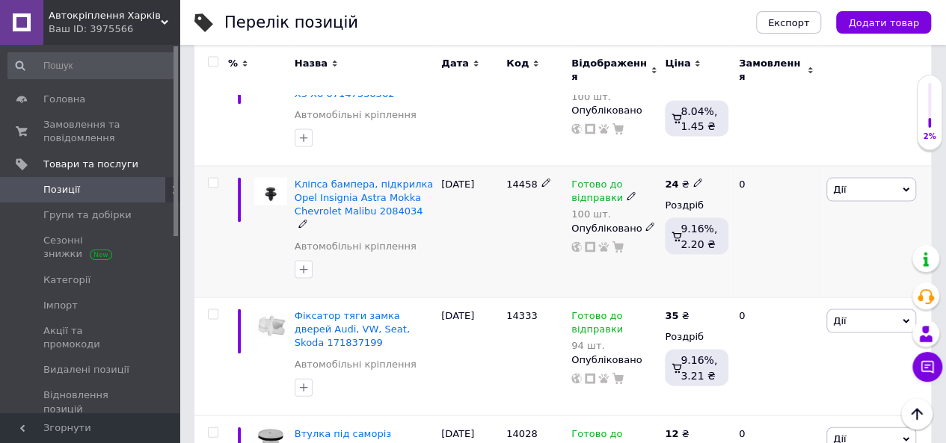
scroll to position [1421, 0]
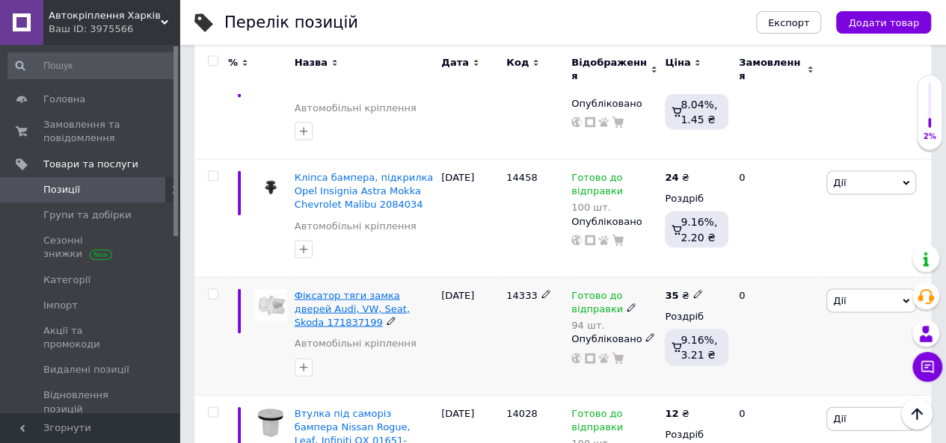
click at [328, 290] on span "Фіксатор тяги замка дверей Audi, VW, Seat, Skoda 171837199" at bounding box center [352, 309] width 115 height 38
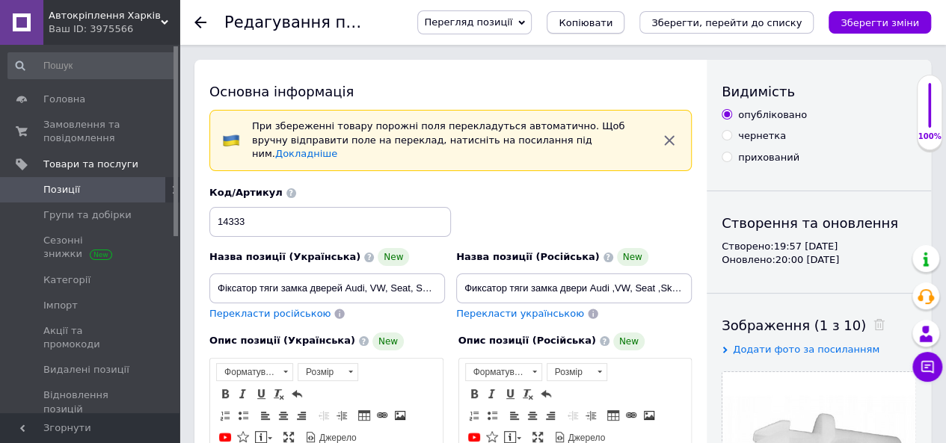
click at [612, 20] on span "Копіювати" at bounding box center [586, 22] width 54 height 11
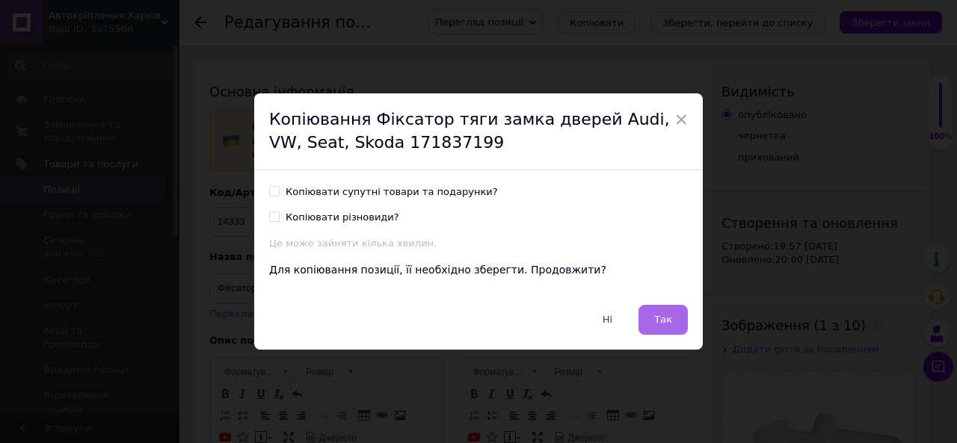
click at [666, 328] on button "Так" at bounding box center [663, 320] width 49 height 30
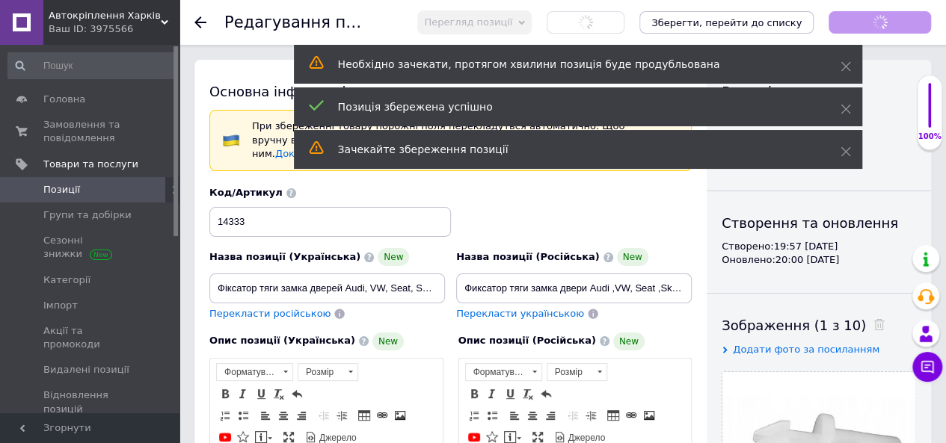
checkbox input "true"
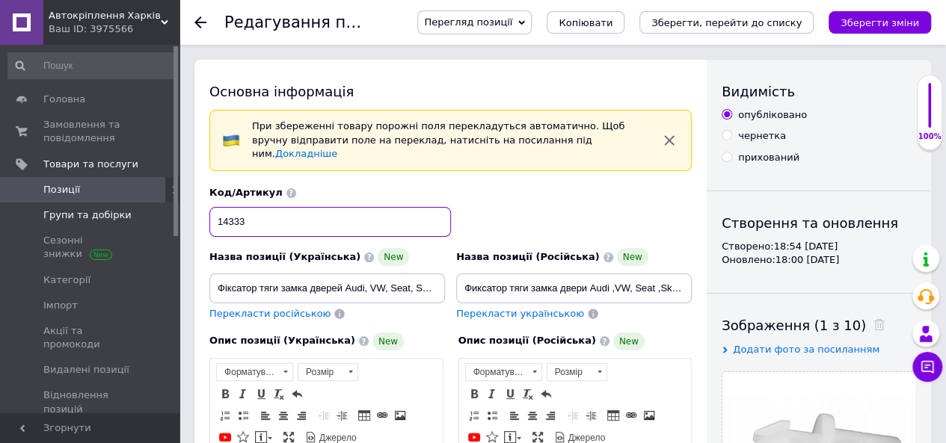
drag, startPoint x: 262, startPoint y: 209, endPoint x: 170, endPoint y: 223, distance: 93.1
type input "3004"
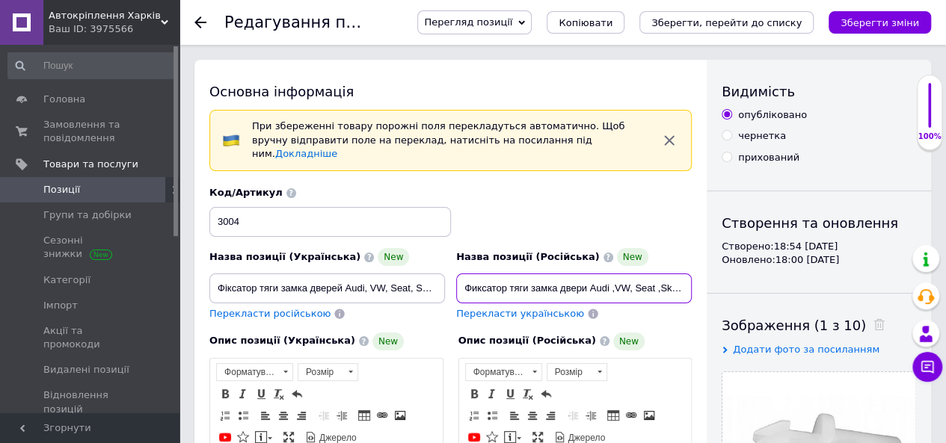
click at [525, 274] on input "Фиксатор тяги замка двери Audi ,VW, Seat ,Skoda 171837199" at bounding box center [574, 289] width 236 height 30
click at [507, 276] on input "Фиксатор тяги замка двери Audi ,VW, Seat ,Skoda 171837199" at bounding box center [574, 289] width 236 height 30
click at [513, 276] on input "Фиксатор тяги замка двери Audi ,VW, Seat ,Skoda 171837199" at bounding box center [574, 289] width 236 height 30
click at [516, 274] on input "Фиксатор тяги замка двери Audi ,VW, Seat ,Skoda 171837199" at bounding box center [574, 289] width 236 height 30
click at [509, 274] on input "Фиксатор тяги замка двери Audi ,VW, Seat ,Skoda 171837199" at bounding box center [574, 289] width 236 height 30
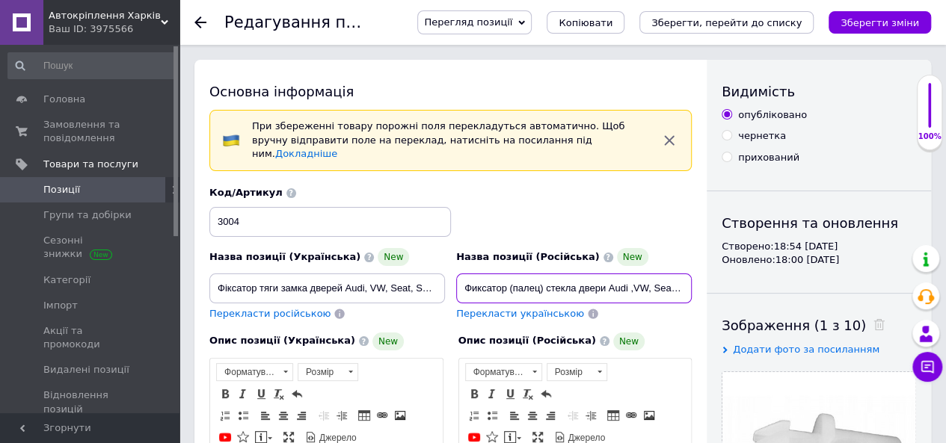
click at [622, 274] on input "Фиксатор (палец) стекла двери Audi ,VW, Seat ,Skoda 171837199" at bounding box center [574, 289] width 236 height 30
drag, startPoint x: 654, startPoint y: 268, endPoint x: 664, endPoint y: 268, distance: 10.5
click at [664, 274] on input "Фиксатор (палец) стекла двери Audi ,VW, Seat ,Skoda 171837199" at bounding box center [574, 289] width 236 height 30
drag, startPoint x: 535, startPoint y: 268, endPoint x: 573, endPoint y: 269, distance: 38.1
click at [538, 274] on input "Фиксатор (палец) стекла двери Audi ,VW, Seat ,Skoda 171837199" at bounding box center [574, 289] width 236 height 30
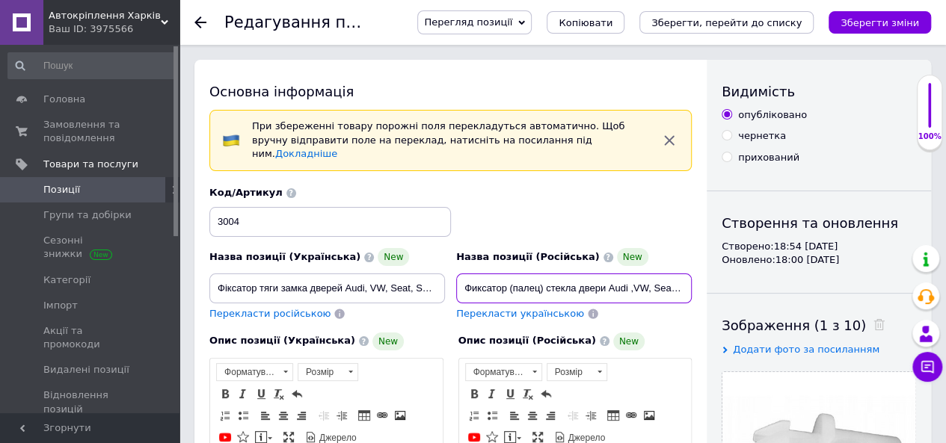
click at [583, 274] on input "Фиксатор (палец) стекла двери Audi ,VW, Seat ,Skoda 171837199" at bounding box center [574, 289] width 236 height 30
click at [570, 274] on input "Фиксатор (палец) стекла двери Audi ,VW, Seat ,Skoda 171837199" at bounding box center [574, 289] width 236 height 30
click at [587, 275] on input "Фиксатор (палец) стекла двери Audi ,VW, Seat ,Skoda 171837199" at bounding box center [574, 289] width 236 height 30
drag, startPoint x: 618, startPoint y: 274, endPoint x: 738, endPoint y: 267, distance: 120.6
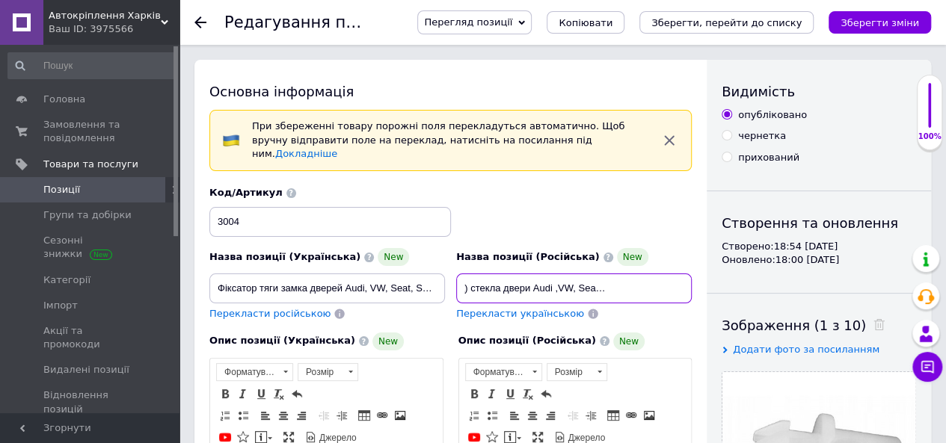
click at [643, 274] on input "Фиксатор (палец) стекла двери Audi ,VW, Seat ,Skoda 171837199" at bounding box center [574, 289] width 236 height 30
click at [657, 274] on input "Фиксатор (палец) стекла двери Audi ,VW, Seat ,Skoda 171837199" at bounding box center [574, 289] width 236 height 30
drag, startPoint x: 636, startPoint y: 274, endPoint x: 718, endPoint y: 268, distance: 82.5
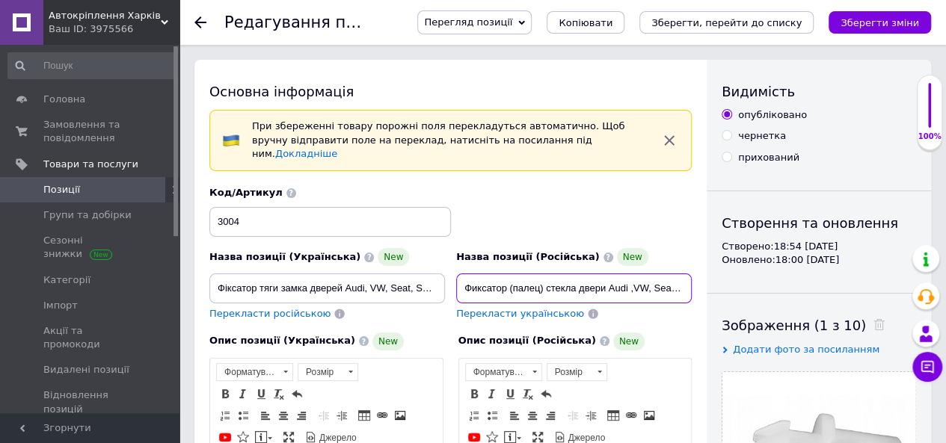
scroll to position [0, 27]
drag, startPoint x: 645, startPoint y: 266, endPoint x: 746, endPoint y: 263, distance: 101.7
click at [682, 274] on input "Фиксатор (палец) стекла двери Audi ,VW, Seat ,Skoda" at bounding box center [574, 289] width 236 height 30
paste input "6N0839511"
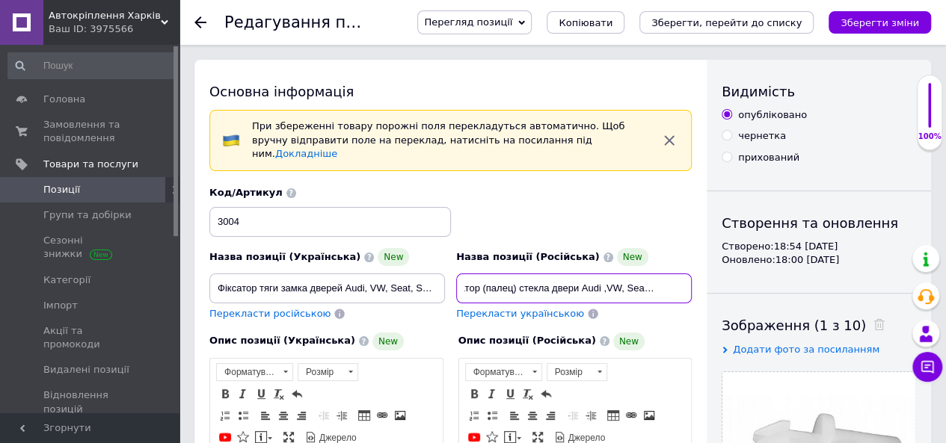
scroll to position [0, 76]
type input "Фиксатор (палец) стекла двери Audi ,VW, Seat ,Skoda 6N0839511"
click at [505, 308] on span "Перекласти українською" at bounding box center [520, 313] width 128 height 11
type input "Фіксатор (палець) скла дверей Audi, VW, Seat, Skoda 6N0839511"
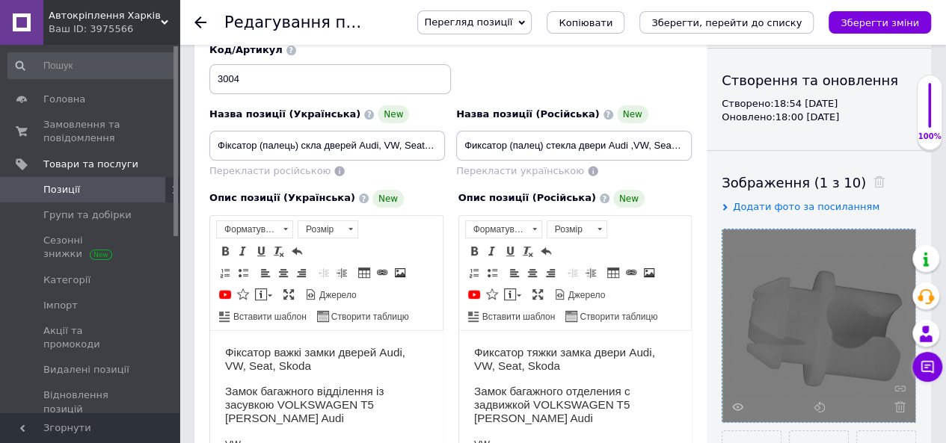
scroll to position [224, 0]
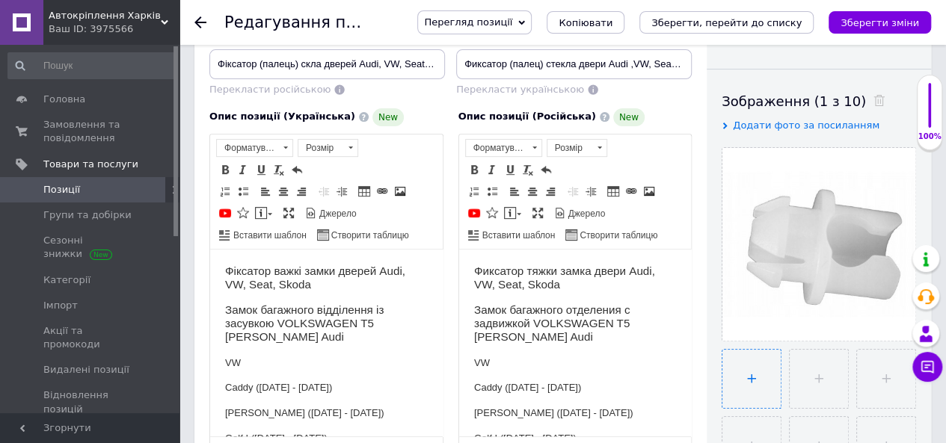
click at [737, 379] on input "file" at bounding box center [751, 379] width 58 height 58
type input "C:\fakepath\3004.jpg"
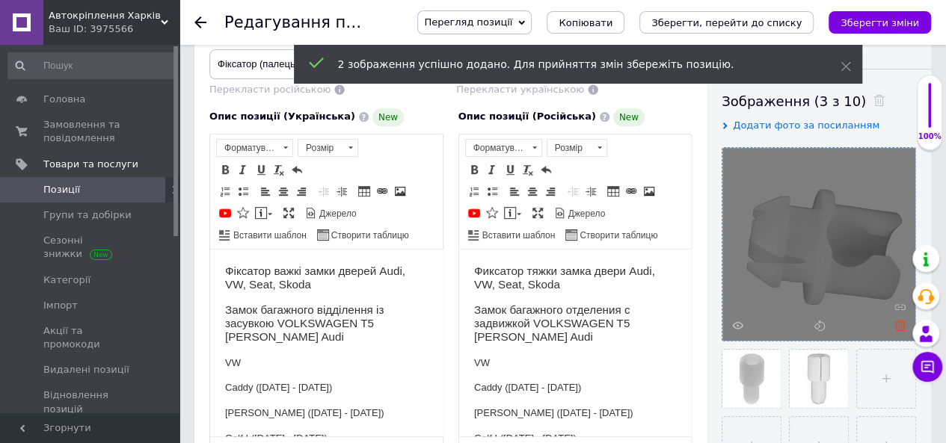
click at [896, 320] on icon at bounding box center [899, 325] width 11 height 11
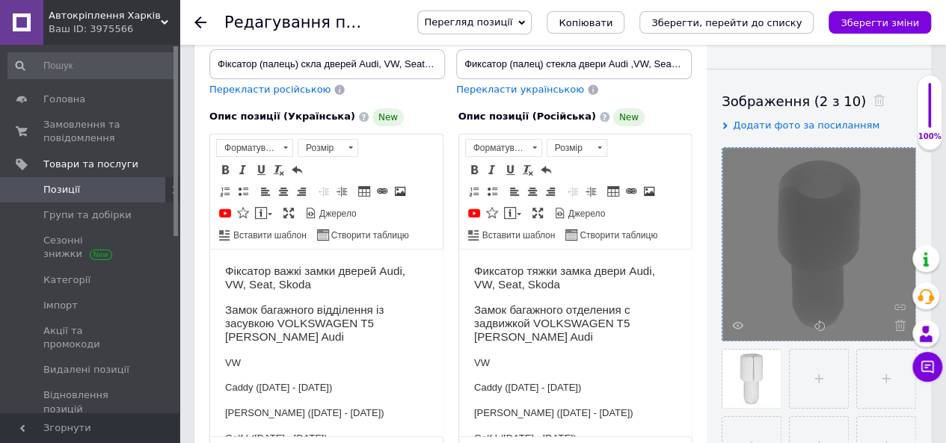
click at [518, 268] on h3 "Фиксатор тяжки замка двери Audi, VW, Seat, Skoda" at bounding box center [574, 278] width 203 height 28
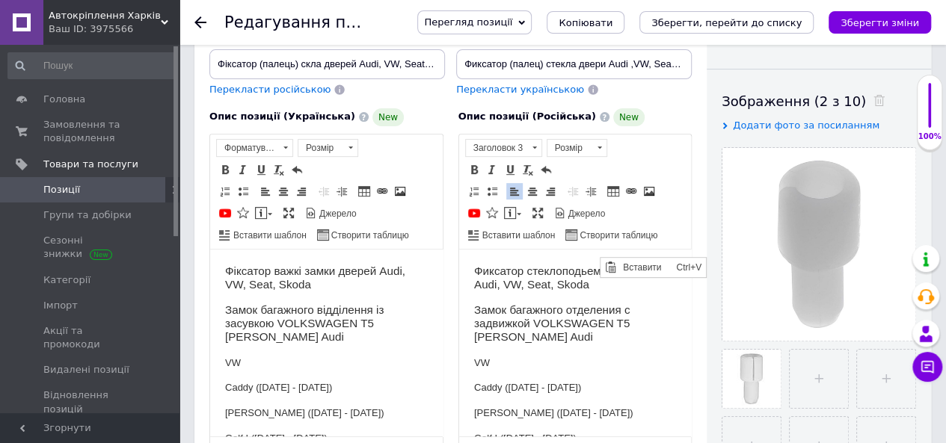
scroll to position [0, 0]
click at [587, 271] on h3 "Фиксатор стеклоподьемника двери Audi, VW, Seat, Skoda" at bounding box center [574, 278] width 203 height 28
click at [497, 288] on h3 "Фиксатор стеклоподъемника двери Audi, VW, Seat, Skoda" at bounding box center [574, 278] width 203 height 28
drag, startPoint x: 547, startPoint y: 283, endPoint x: 623, endPoint y: 285, distance: 76.3
click at [555, 283] on h3 "Фиксатор стеклоподъемника двери Audi, VW, Seat, Skoda" at bounding box center [574, 278] width 203 height 28
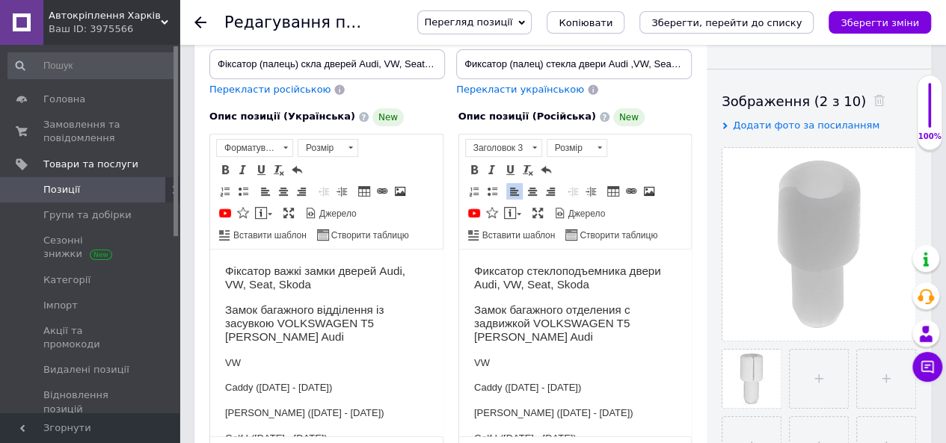
click at [623, 285] on h3 "Фиксатор стеклоподъемника двери Audi, VW, Seat, Skoda" at bounding box center [574, 278] width 203 height 28
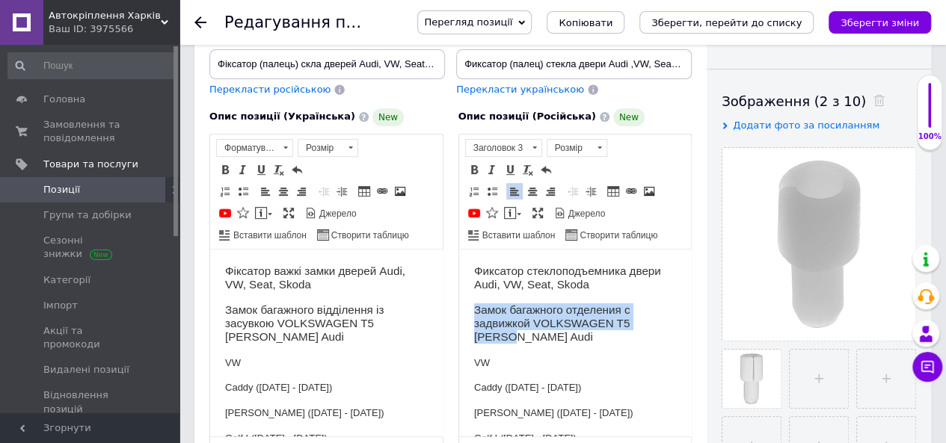
drag, startPoint x: 471, startPoint y: 306, endPoint x: 510, endPoint y: 334, distance: 47.7
click at [514, 308] on h3 "Замок багажного отделения с задвижкой VOLKSWAGEN T5 [PERSON_NAME] Audi" at bounding box center [574, 323] width 203 height 41
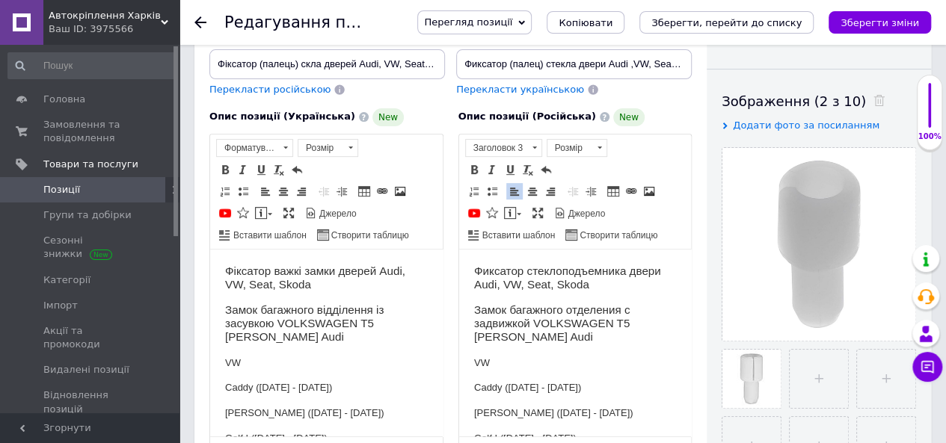
click at [537, 303] on h3 "Замок багажного отделения с задвижкой VOLKSWAGEN T5 [PERSON_NAME] Audi" at bounding box center [574, 323] width 203 height 41
click at [480, 304] on h3 "Замок багажного отделения с задвижкой VOLKSWAGEN T5 [PERSON_NAME] Audi" at bounding box center [574, 323] width 203 height 41
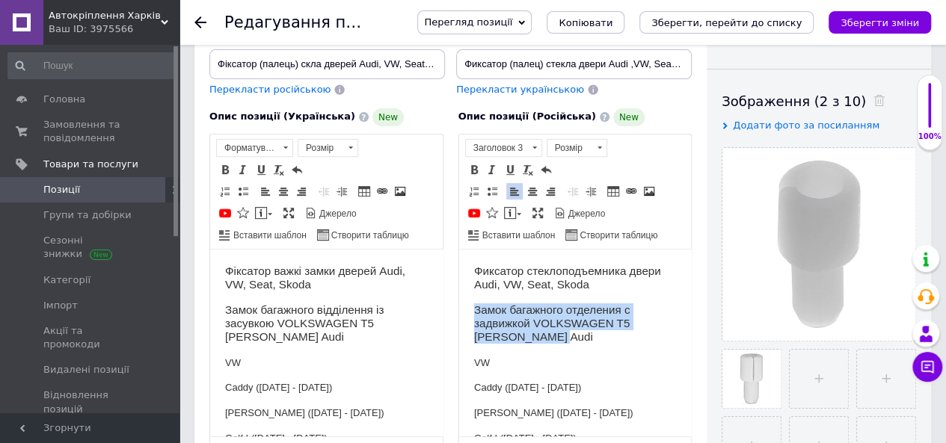
drag, startPoint x: 474, startPoint y: 305, endPoint x: 633, endPoint y: 332, distance: 160.8
click at [633, 335] on h3 "Замок багажного отделения с задвижкой VOLKSWAGEN T5 [PERSON_NAME] Audi" at bounding box center [574, 323] width 203 height 41
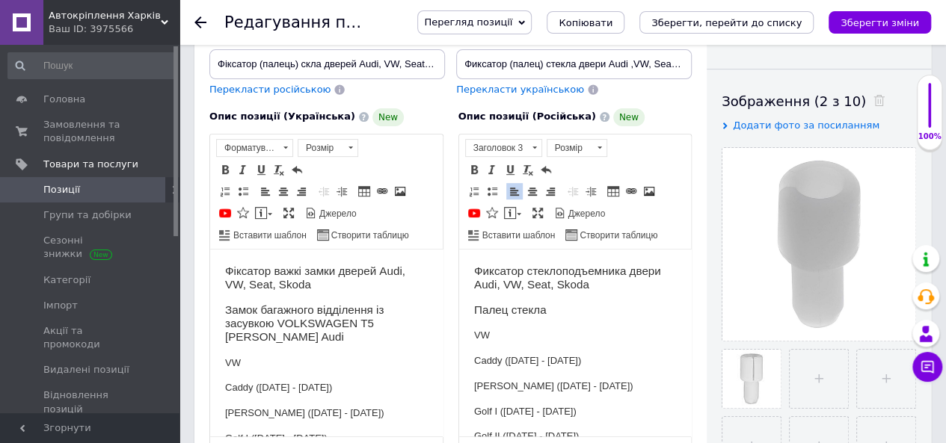
click at [507, 334] on p "VW" at bounding box center [574, 336] width 203 height 16
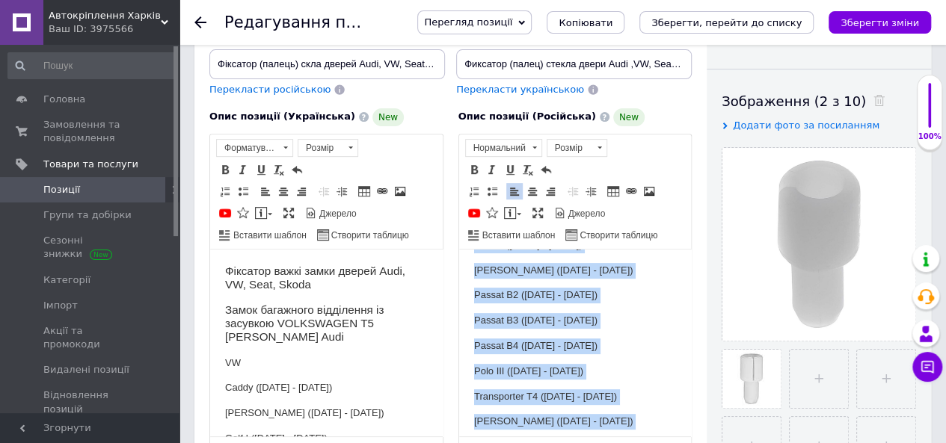
scroll to position [301, 0]
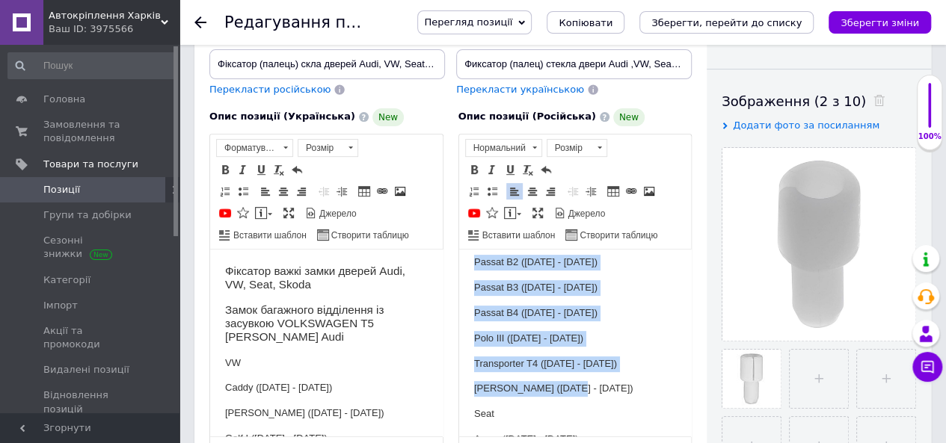
drag, startPoint x: 470, startPoint y: 355, endPoint x: 613, endPoint y: 393, distance: 148.4
click at [613, 393] on html "Фиксатор стеклоподъемника двери Audi, VW, Seat, Skoda Палец стекла VW Caddy ([D…" at bounding box center [574, 412] width 233 height 929
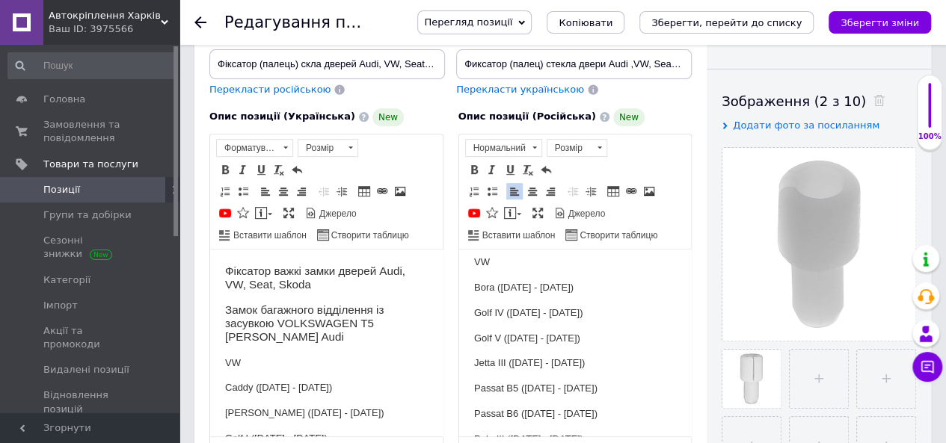
scroll to position [199, 0]
click at [532, 407] on p "Seat" at bounding box center [574, 415] width 203 height 16
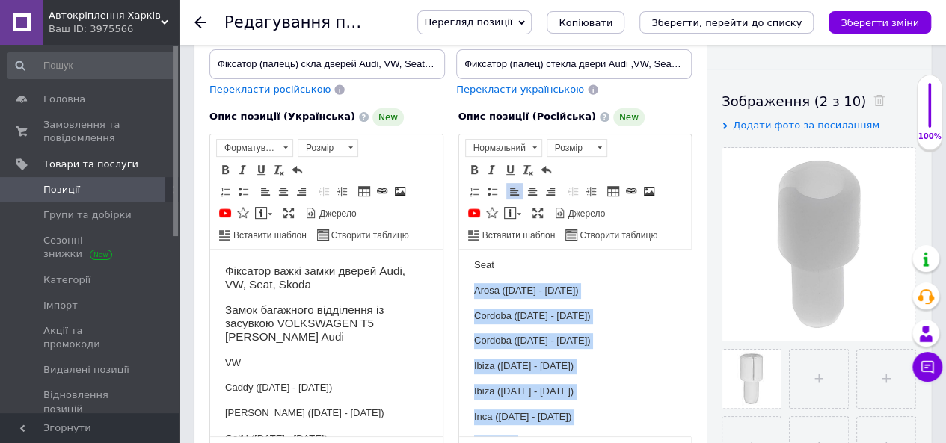
scroll to position [398, 0]
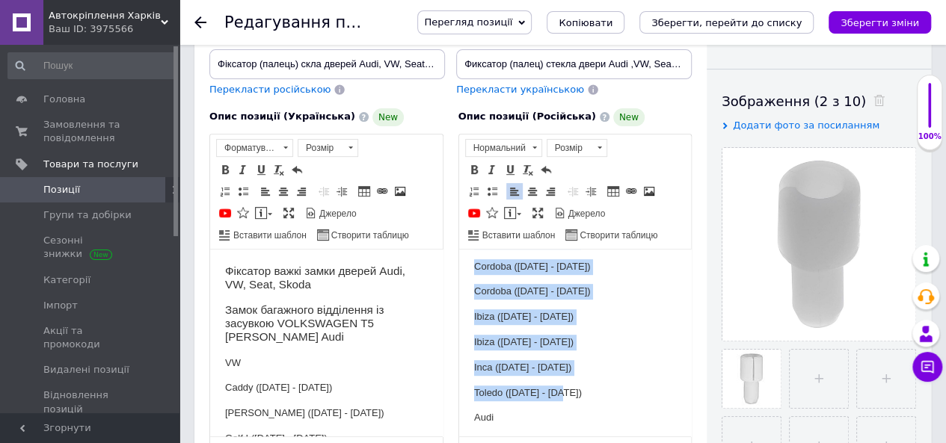
drag, startPoint x: 470, startPoint y: 284, endPoint x: 587, endPoint y: 398, distance: 163.4
click at [586, 399] on html "Фиксатор стеклоподъемника двери Audi, VW, Seat, Skoda Палец стекла VW Bora ([DA…" at bounding box center [574, 265] width 233 height 828
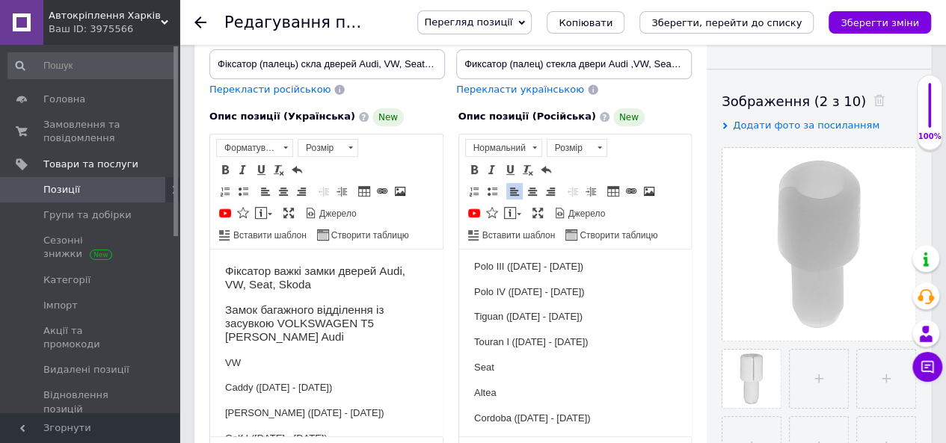
scroll to position [423, 0]
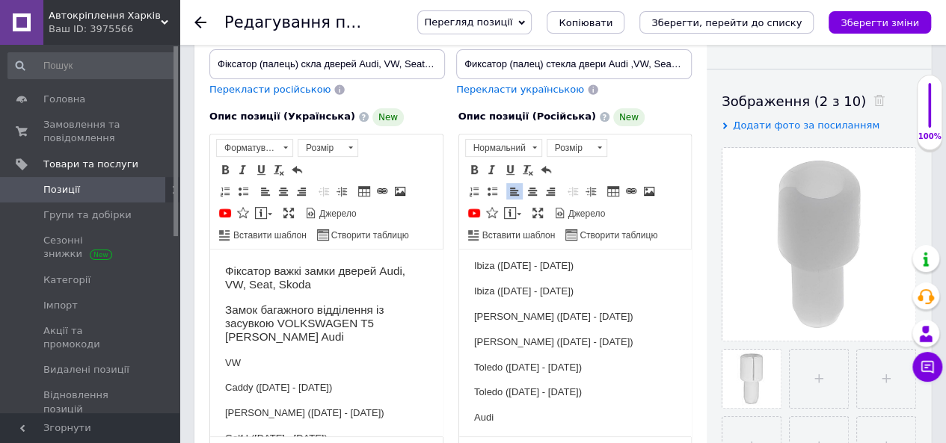
click at [525, 420] on p "Audi" at bounding box center [574, 418] width 203 height 16
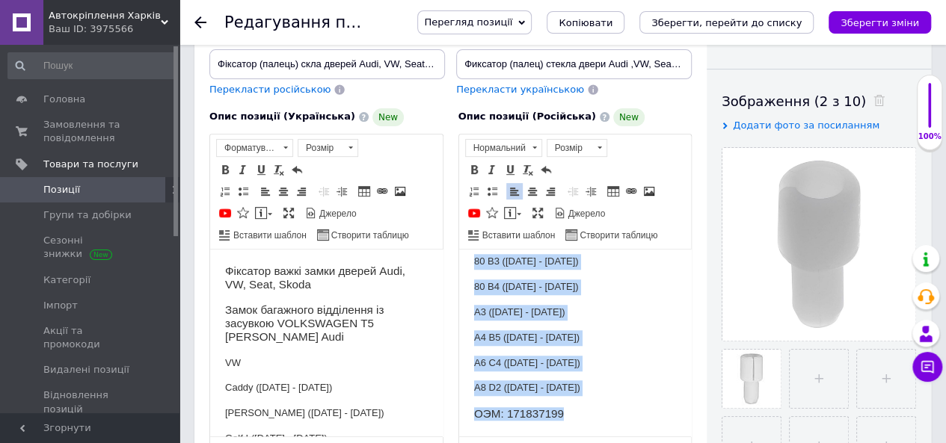
scroll to position [666, 0]
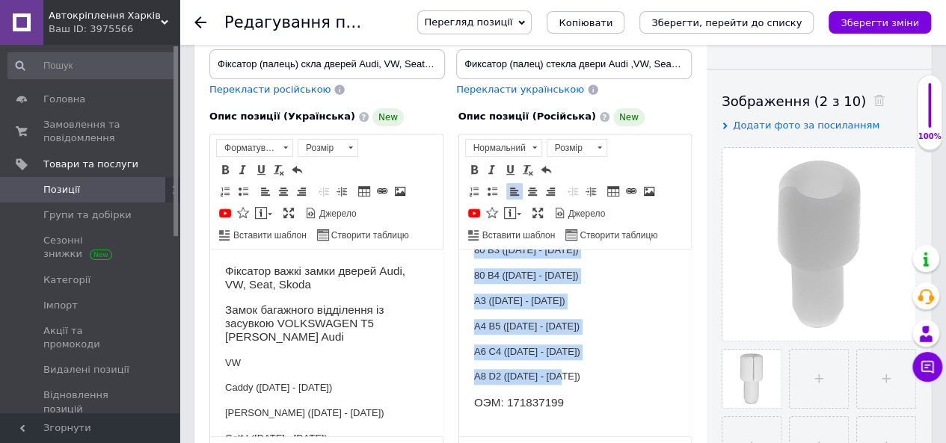
drag, startPoint x: 466, startPoint y: 363, endPoint x: 569, endPoint y: 380, distance: 104.5
click at [569, 380] on html "Фиксатор стеклоподъемника двери Audi, VW, Seat, Skoda Палец стекла VW Bora ([DA…" at bounding box center [574, 9] width 233 height 853
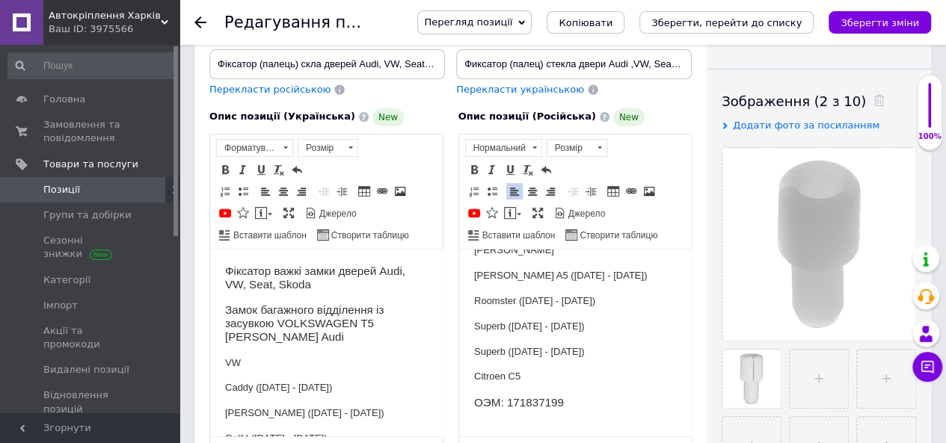
click at [664, 303] on p "Roomster ([DATE] - [DATE])" at bounding box center [574, 301] width 203 height 16
drag, startPoint x: 507, startPoint y: 399, endPoint x: 619, endPoint y: 401, distance: 112.2
click at [619, 401] on h3 "ОЭМ: 171837199" at bounding box center [574, 402] width 203 height 13
click at [498, 402] on h3 "ОЭМ: 6N0839511" at bounding box center [574, 402] width 203 height 13
click at [571, 401] on h3 "OEM: 6N0839511" at bounding box center [574, 402] width 203 height 13
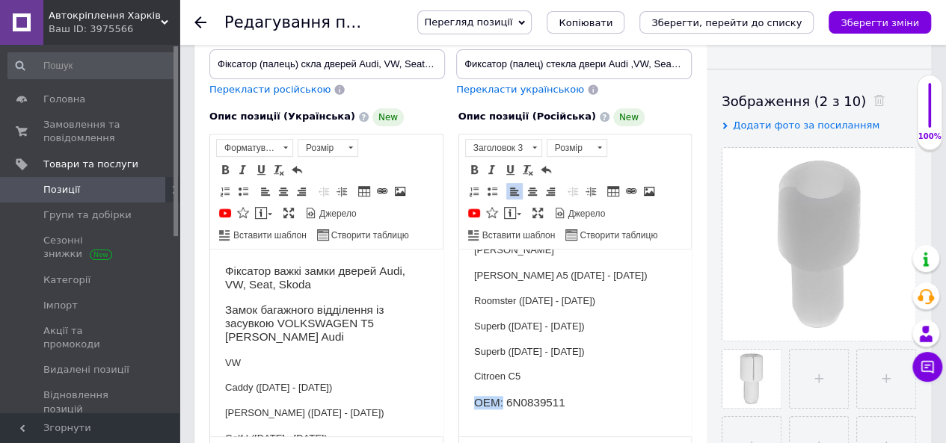
drag, startPoint x: 473, startPoint y: 401, endPoint x: 501, endPoint y: 394, distance: 29.2
click at [501, 394] on html "Фиксатор стеклоподъемника двери Audi, VW, Seat, Skoda Палец стекла VW Bora ([DA…" at bounding box center [574, 35] width 233 height 904
copy h3 "OEM:"
click at [504, 425] on p "Редактор, 3D2B0E9D-EE32-486B-BFDD-11E6A3F1BD59" at bounding box center [574, 429] width 203 height 16
click at [644, 295] on p "Roomster ([DATE] - [DATE])" at bounding box center [574, 301] width 203 height 16
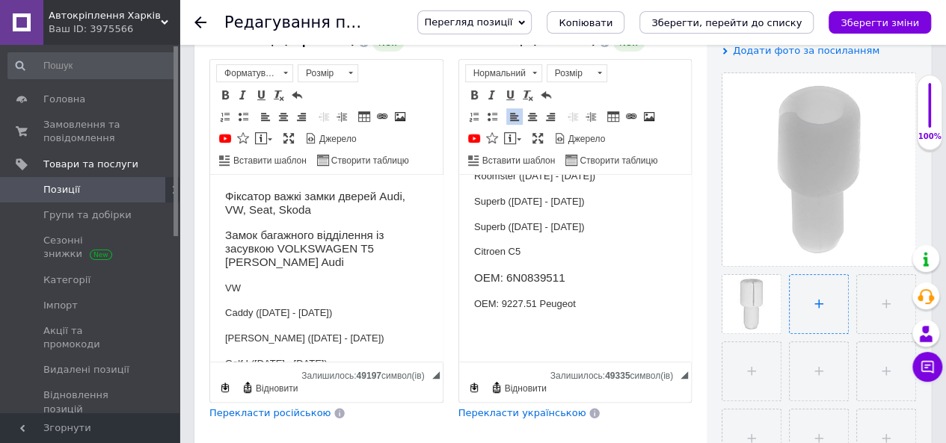
scroll to position [449, 0]
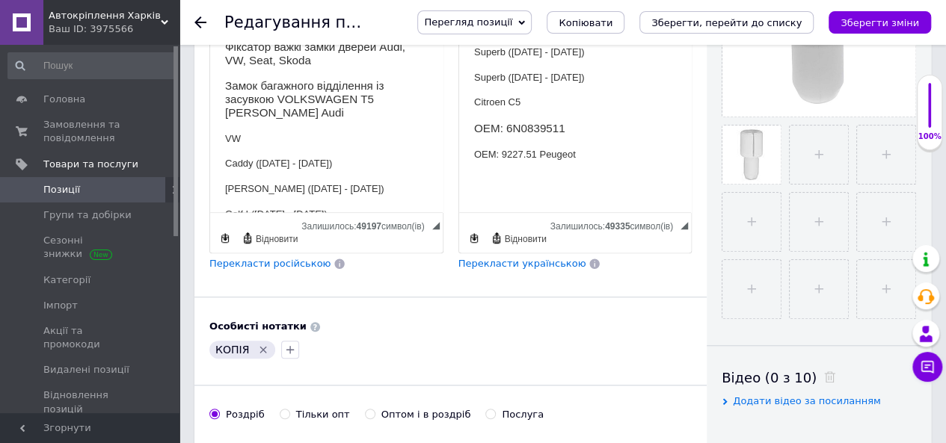
click at [541, 258] on span "Перекласти українською" at bounding box center [522, 263] width 128 height 11
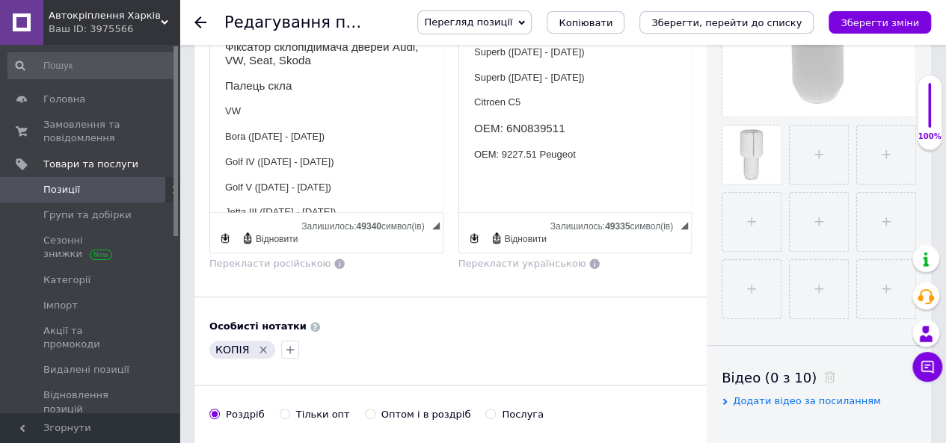
click at [258, 341] on div "КОПІЯ" at bounding box center [242, 350] width 66 height 18
click at [262, 347] on icon "Видалити мітку" at bounding box center [263, 350] width 7 height 7
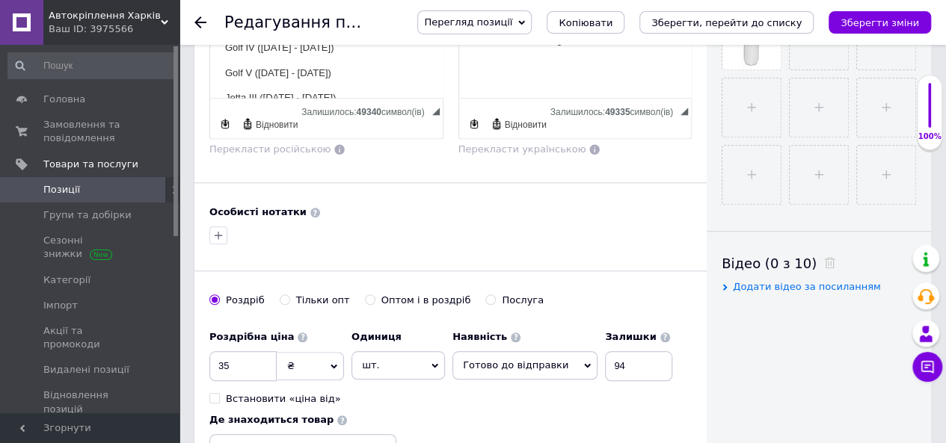
scroll to position [598, 0]
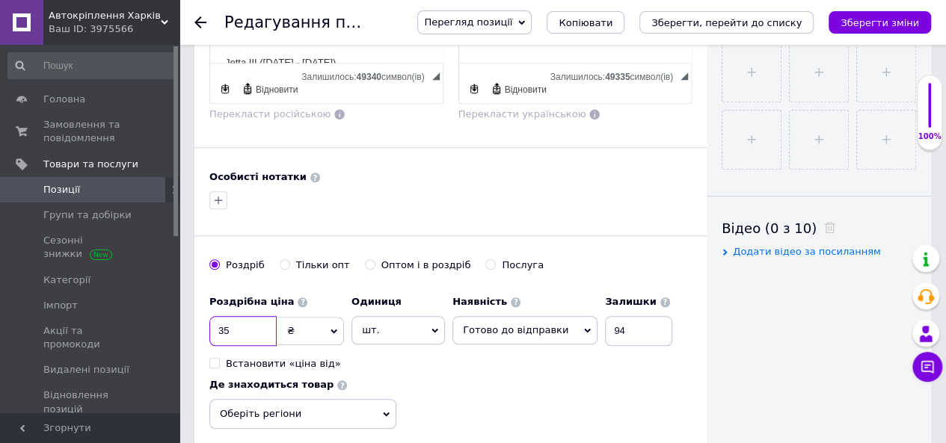
click at [238, 316] on input "35" at bounding box center [242, 331] width 67 height 30
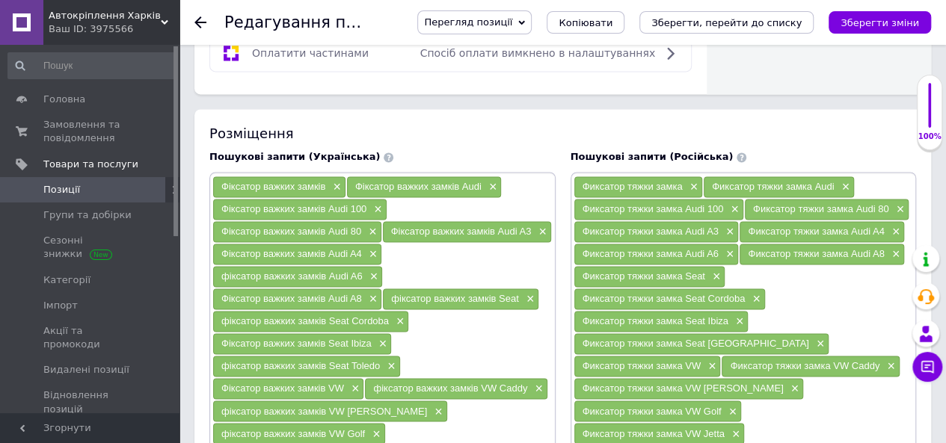
scroll to position [1196, 0]
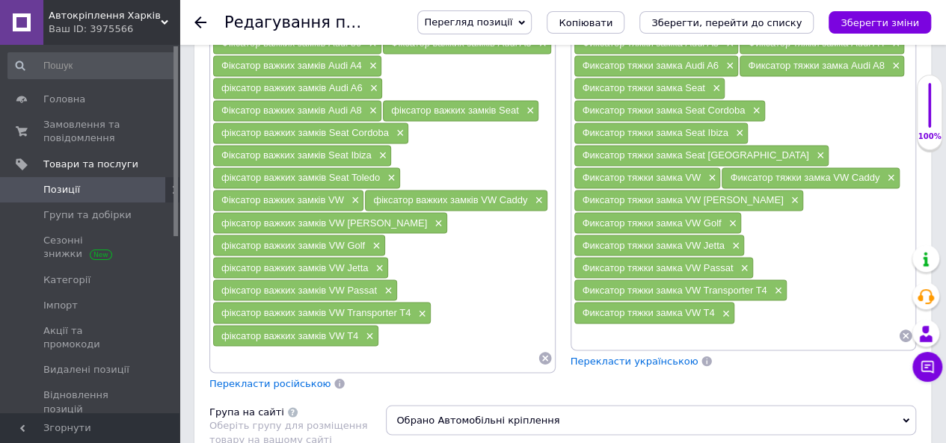
type input "30"
click at [612, 325] on input at bounding box center [736, 336] width 325 height 22
type input "a"
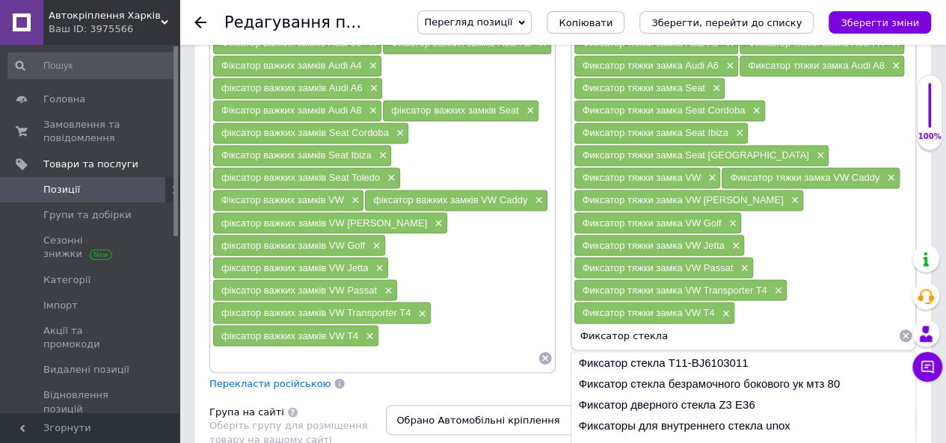
paste input "Seat"
type input "Фиксатор стекла Seat"
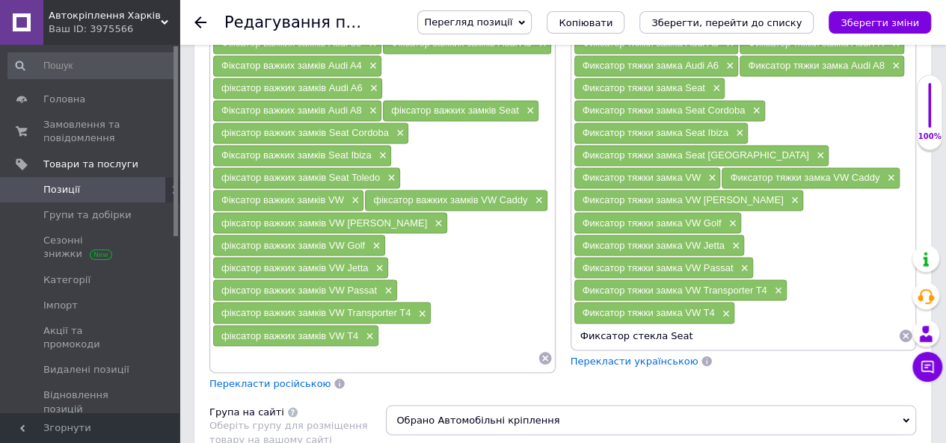
drag, startPoint x: 734, startPoint y: 283, endPoint x: 516, endPoint y: 270, distance: 218.8
click at [516, 270] on div "Пошукові запити (Українська) Фіксатор важких замків × Фіксатор важких замків Au…" at bounding box center [563, 175] width 722 height 443
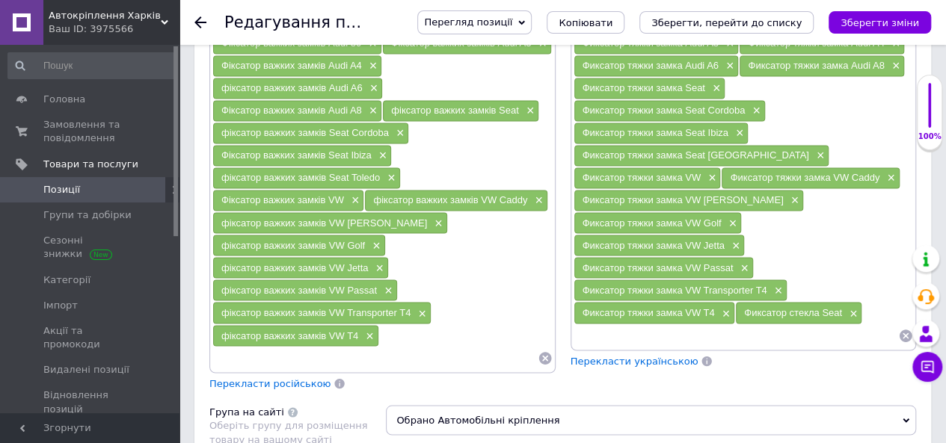
paste input "Фиксатор стекла Seat"
drag, startPoint x: 658, startPoint y: 281, endPoint x: 685, endPoint y: 274, distance: 27.7
click at [685, 325] on input "Фиксатор стекла Seat" at bounding box center [736, 336] width 325 height 22
drag, startPoint x: 658, startPoint y: 280, endPoint x: 686, endPoint y: 278, distance: 28.5
click at [686, 325] on input "Фиксатор стекла Seat" at bounding box center [736, 336] width 325 height 22
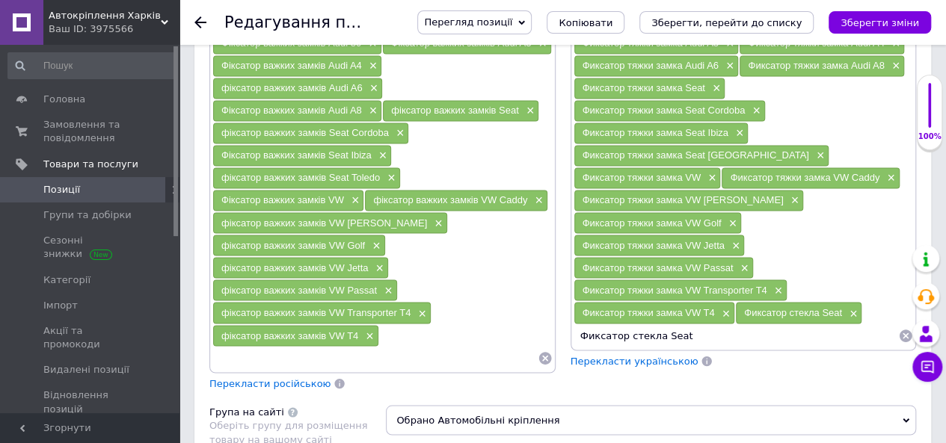
paste input "koda"
type input "Фиксатор стекла Skoda"
drag, startPoint x: 698, startPoint y: 283, endPoint x: 470, endPoint y: 274, distance: 228.3
click at [470, 274] on div "Пошукові запити (Українська) Фіксатор важких замків × Фіксатор важких замків Au…" at bounding box center [563, 175] width 722 height 443
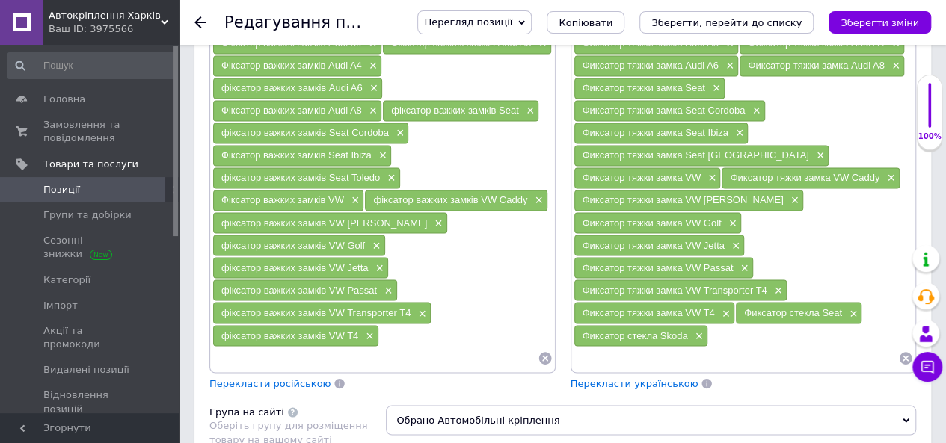
paste input "Фиксатор стекла Skoda"
drag, startPoint x: 654, startPoint y: 302, endPoint x: 713, endPoint y: 297, distance: 59.3
click at [713, 347] on input "Фиксатор стекла Skoda" at bounding box center [736, 358] width 325 height 22
paste input "VW"
type input "Фиксатор стекла VW"
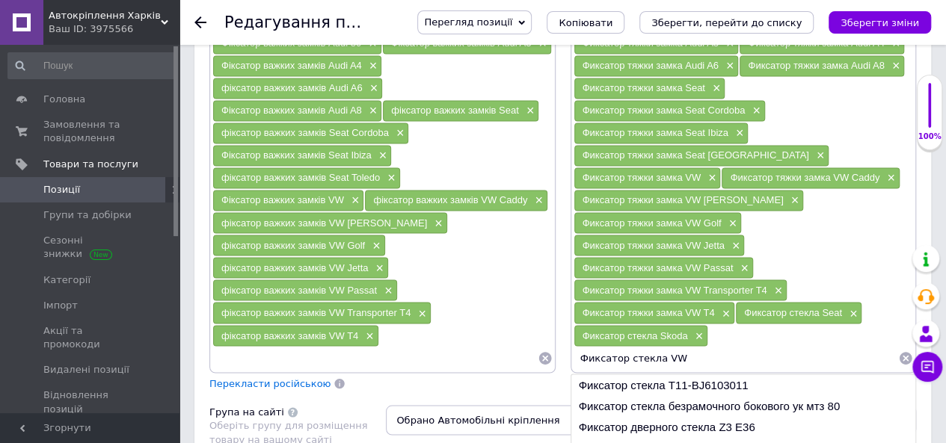
drag, startPoint x: 698, startPoint y: 303, endPoint x: 535, endPoint y: 298, distance: 162.4
click at [535, 298] on div "Пошукові запити (Українська) Фіксатор важких замків × Фіксатор важких замків Au…" at bounding box center [563, 175] width 722 height 443
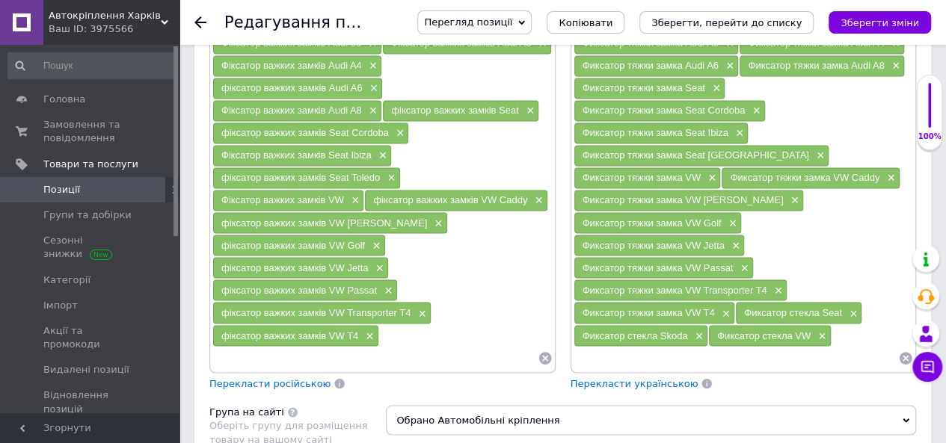
paste input "Фиксатор стекла VW"
type input "Фиксатор стекла VW"
